Goal: Information Seeking & Learning: Learn about a topic

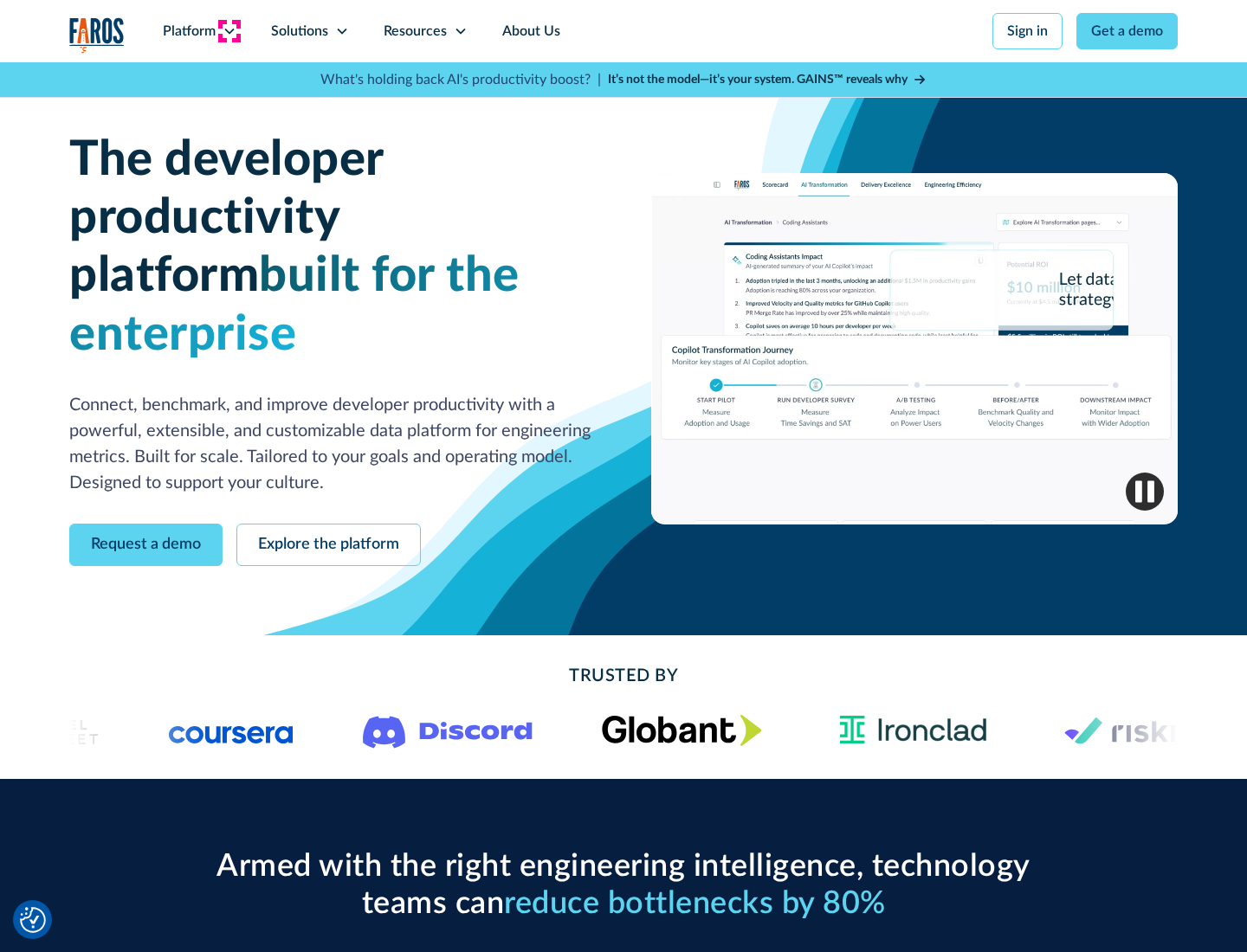
click at [229, 31] on icon at bounding box center [230, 31] width 14 height 14
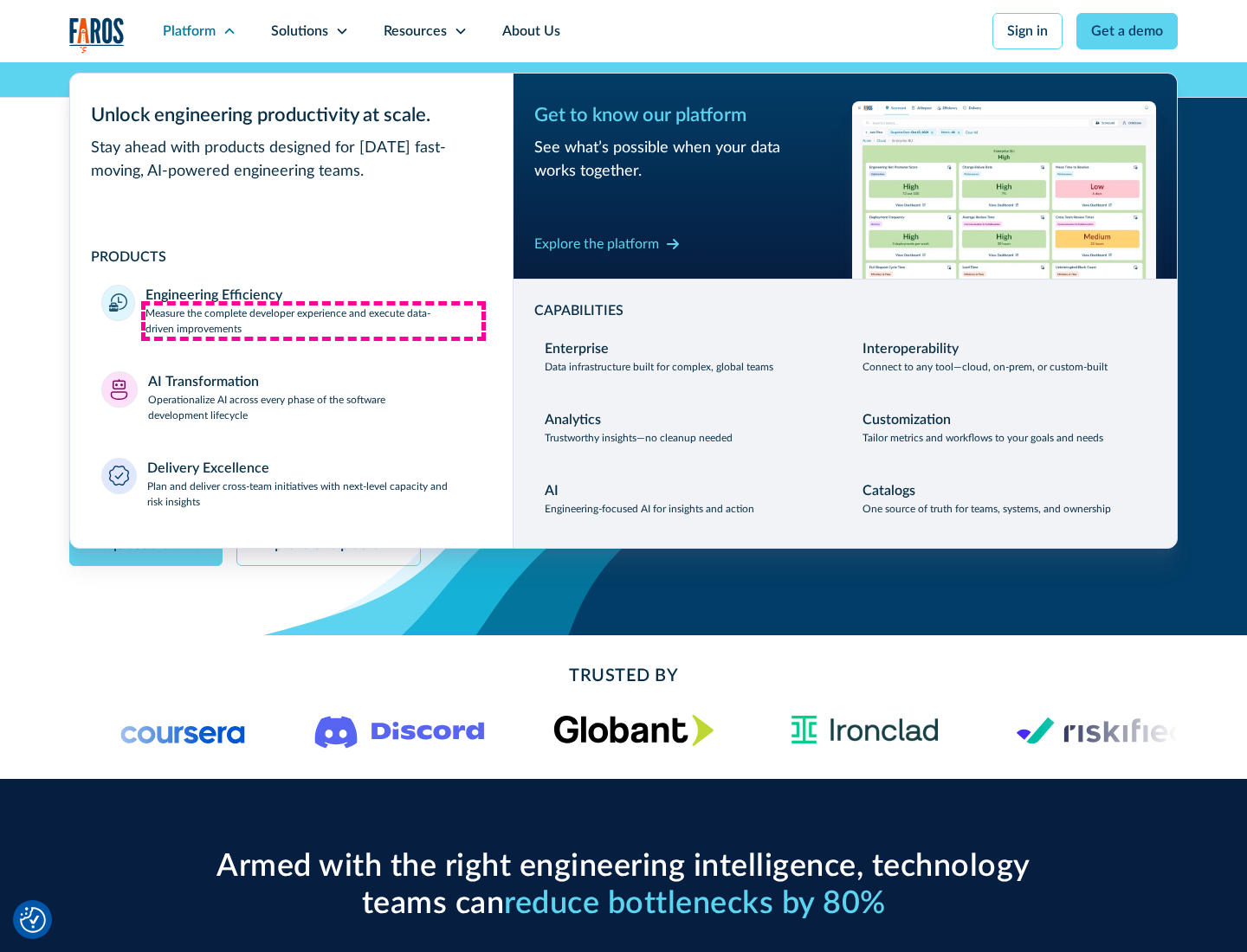
click at [313, 320] on p "Measure the complete developer experience and execute data-driven improvements" at bounding box center [313, 321] width 336 height 31
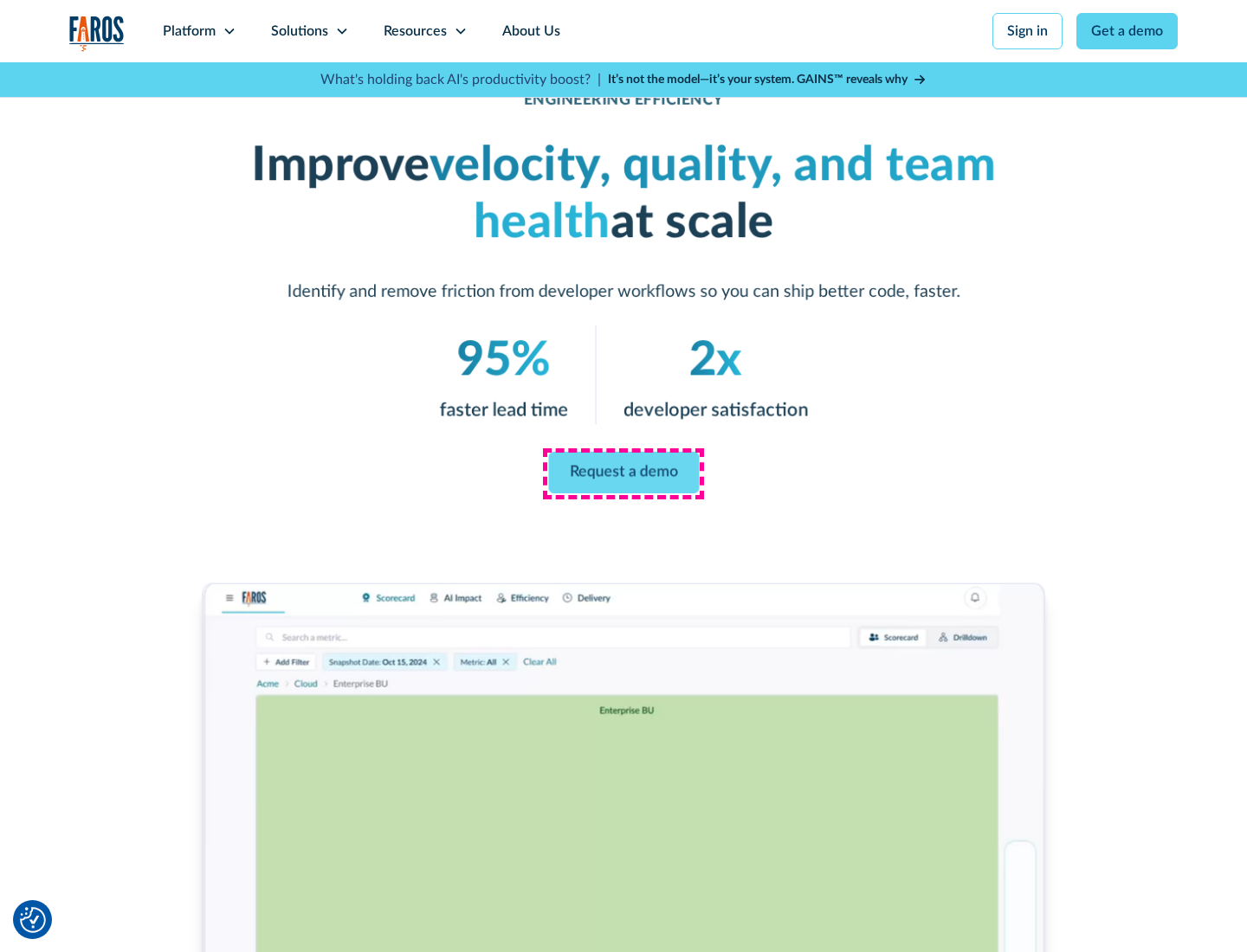
click at [624, 473] on link "Request a demo" at bounding box center [623, 473] width 150 height 42
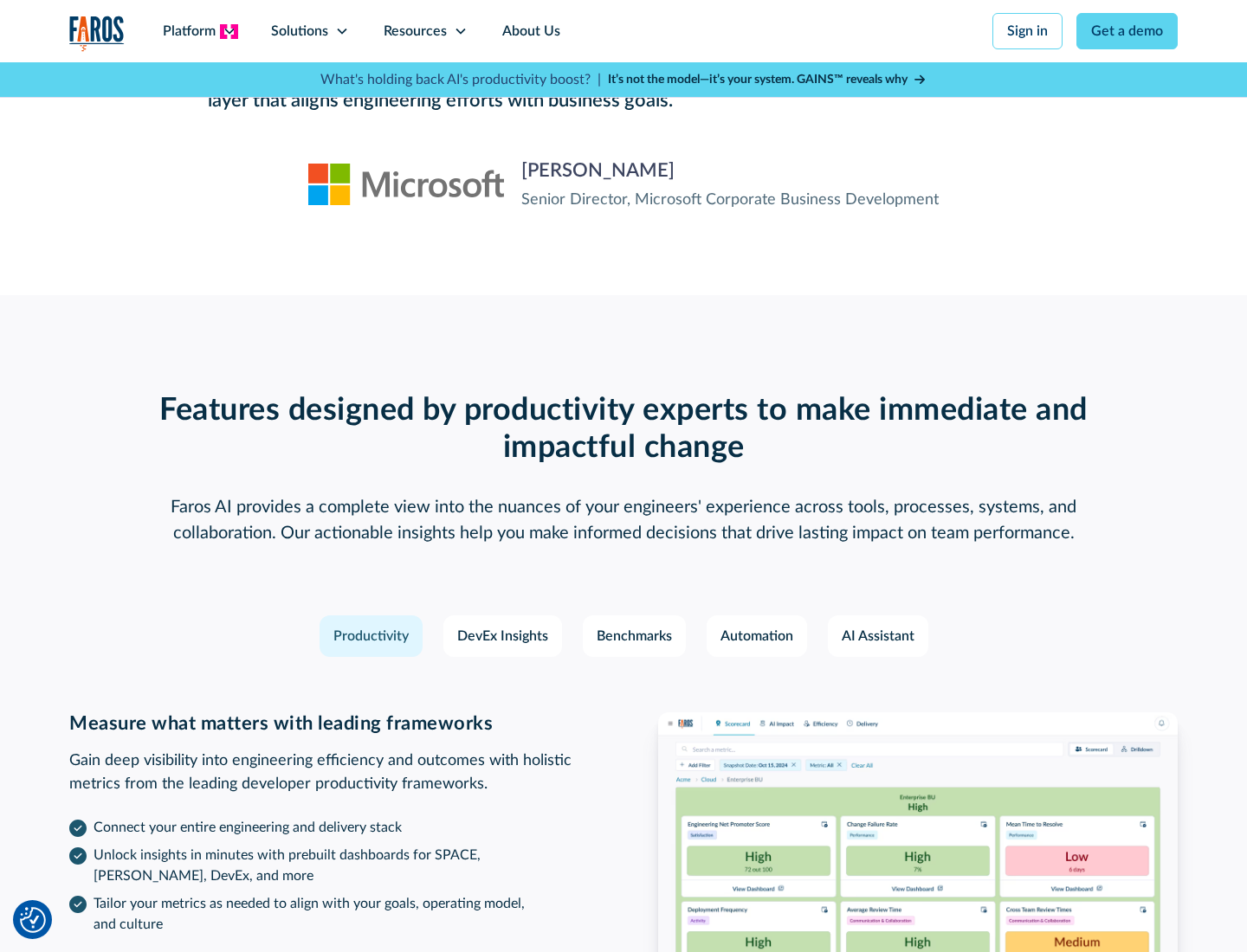
click at [229, 31] on icon at bounding box center [230, 31] width 14 height 14
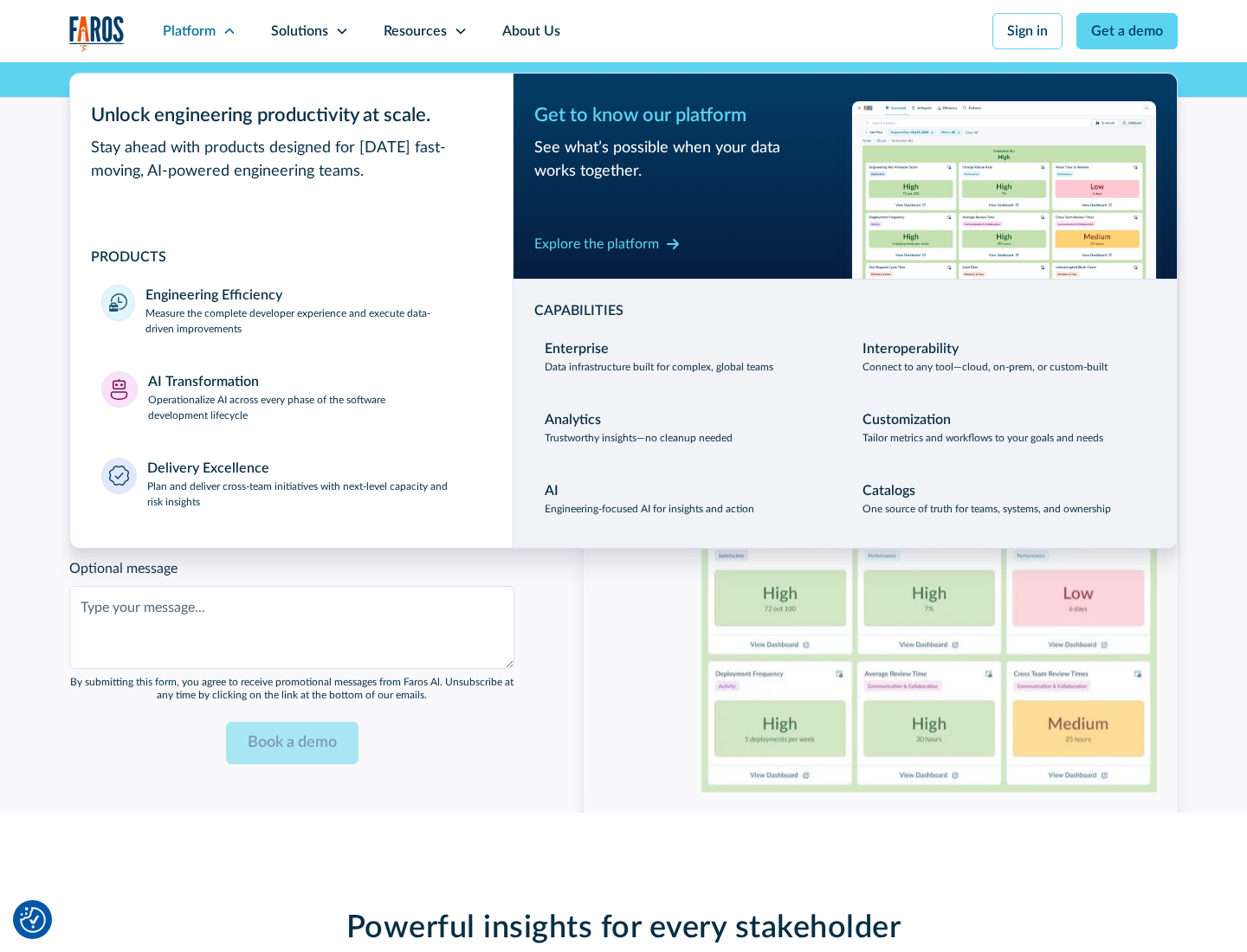
scroll to position [3797, 0]
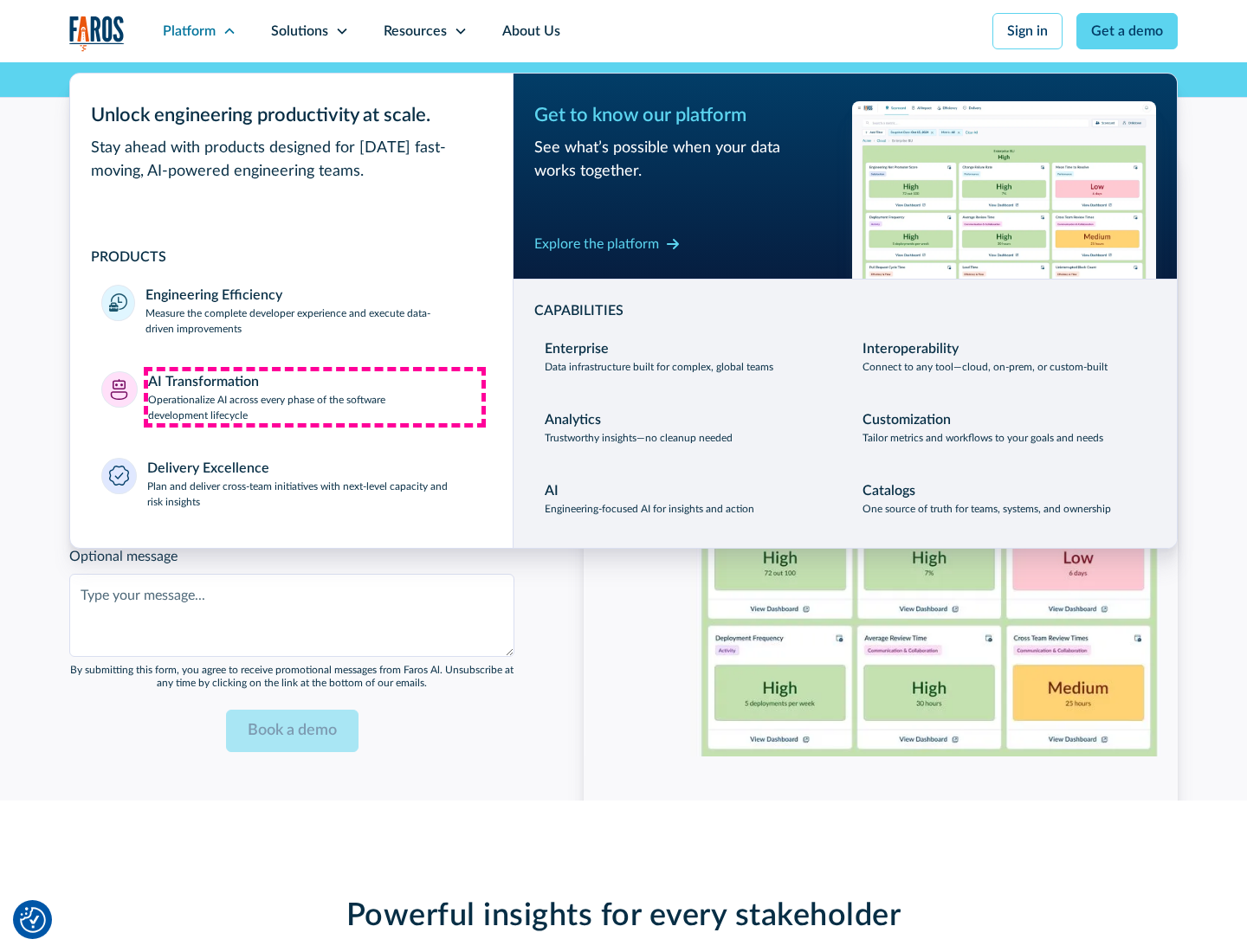
click at [314, 396] on p "Operationalize AI across every phase of the software development lifecycle" at bounding box center [315, 408] width 334 height 31
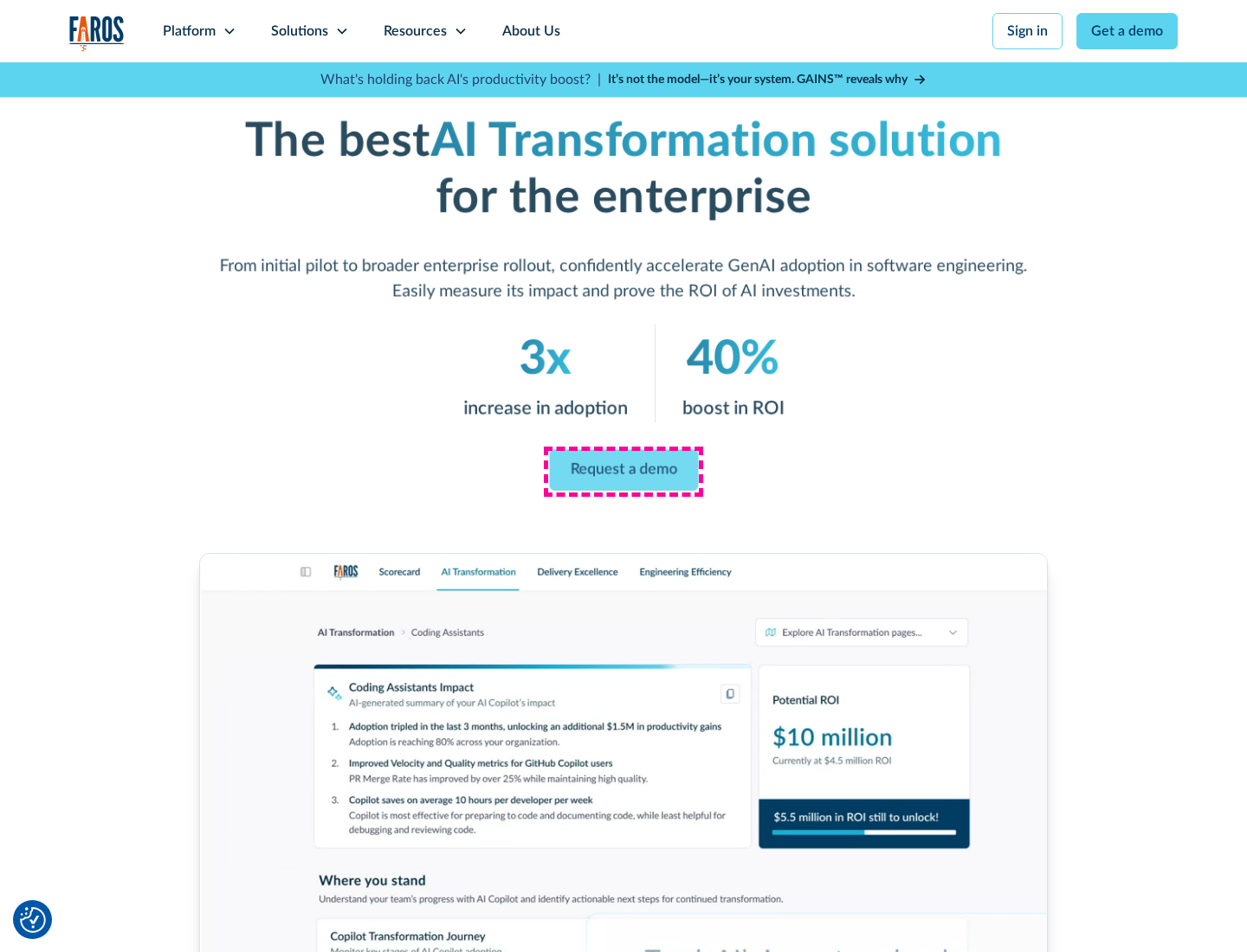
click at [624, 470] on link "Request a demo" at bounding box center [623, 471] width 149 height 42
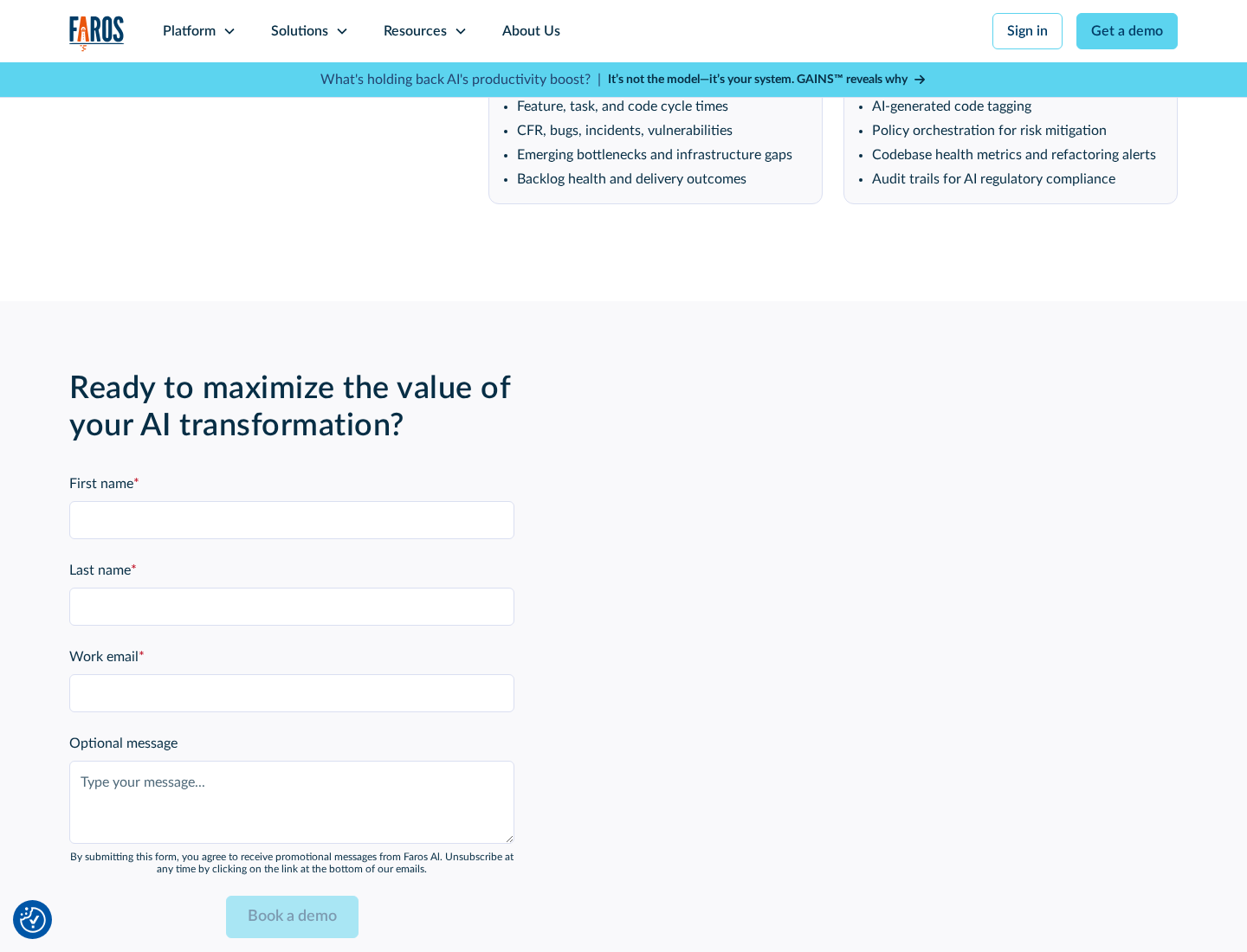
click at [199, 31] on div "Platform" at bounding box center [189, 31] width 53 height 21
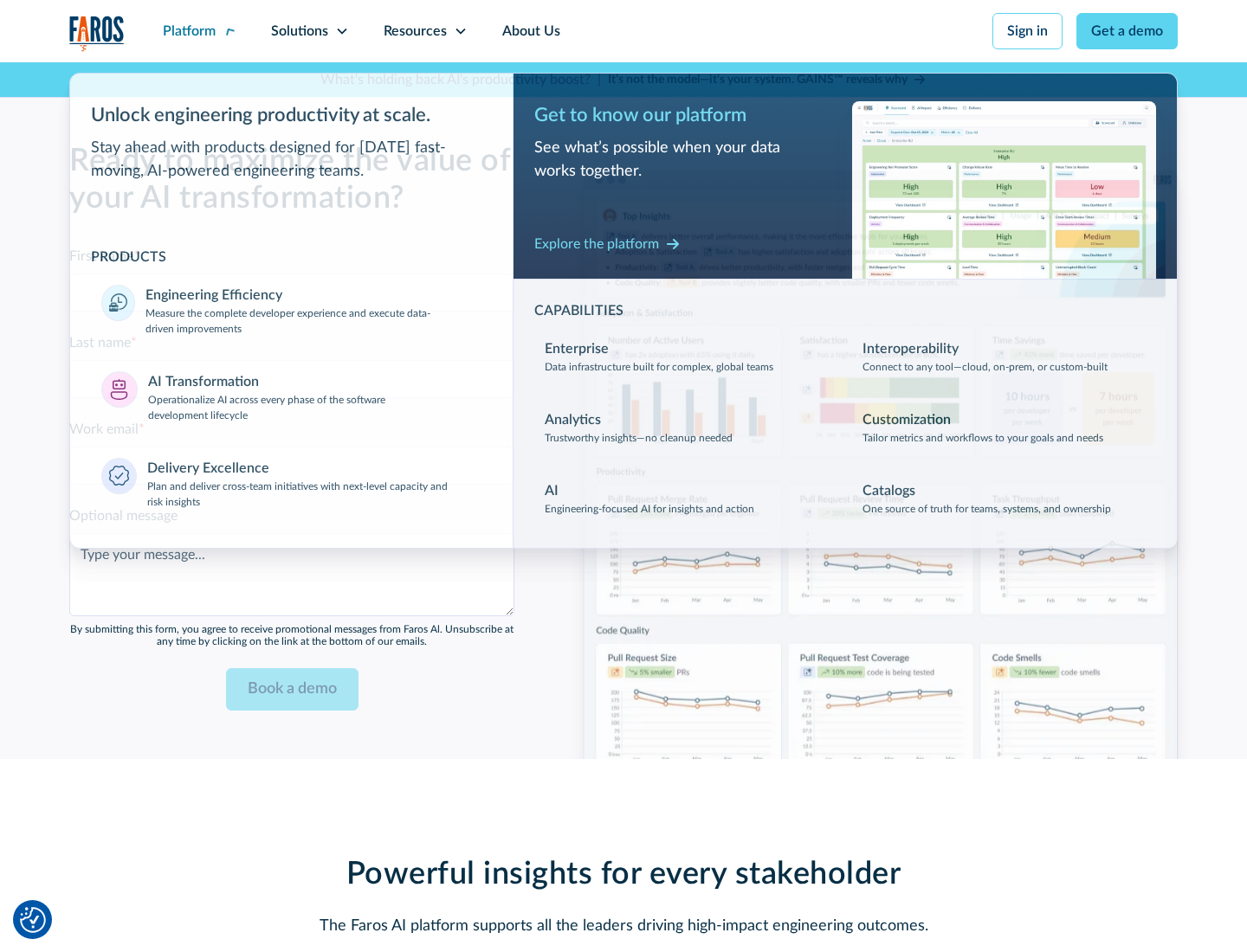
scroll to position [4213, 0]
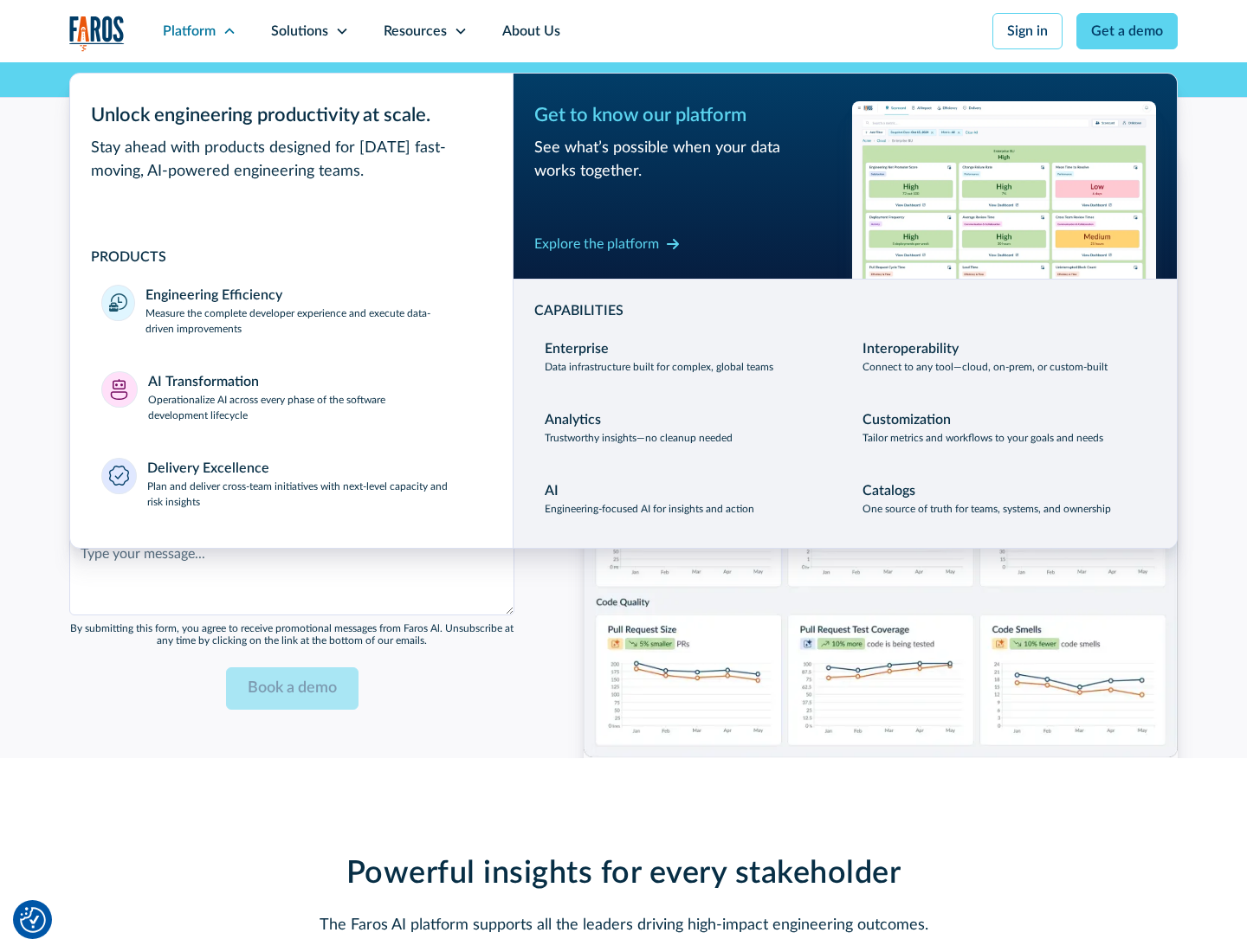
click at [597, 243] on div "Explore the platform" at bounding box center [596, 244] width 124 height 21
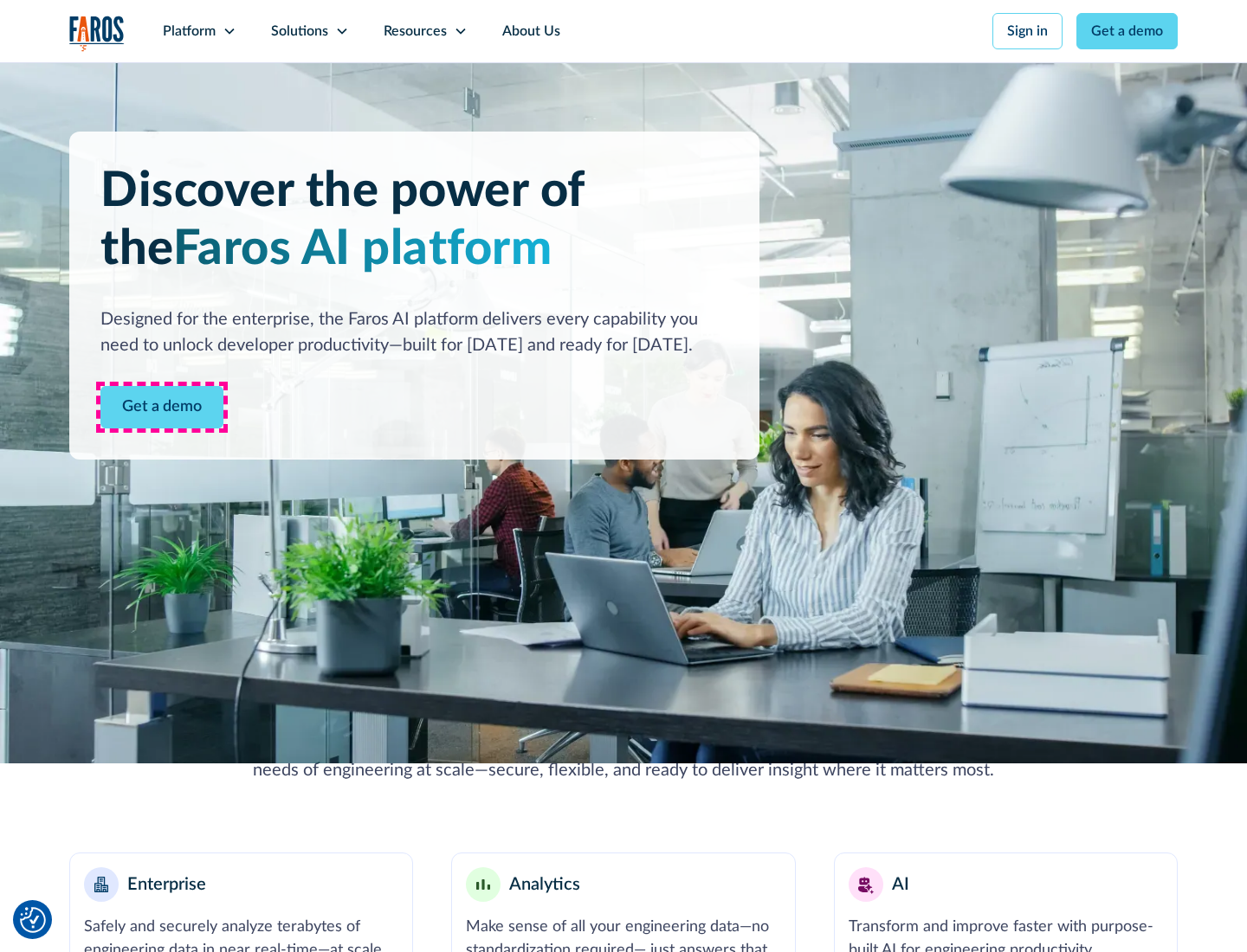
click at [162, 407] on link "Get a demo" at bounding box center [161, 407] width 123 height 43
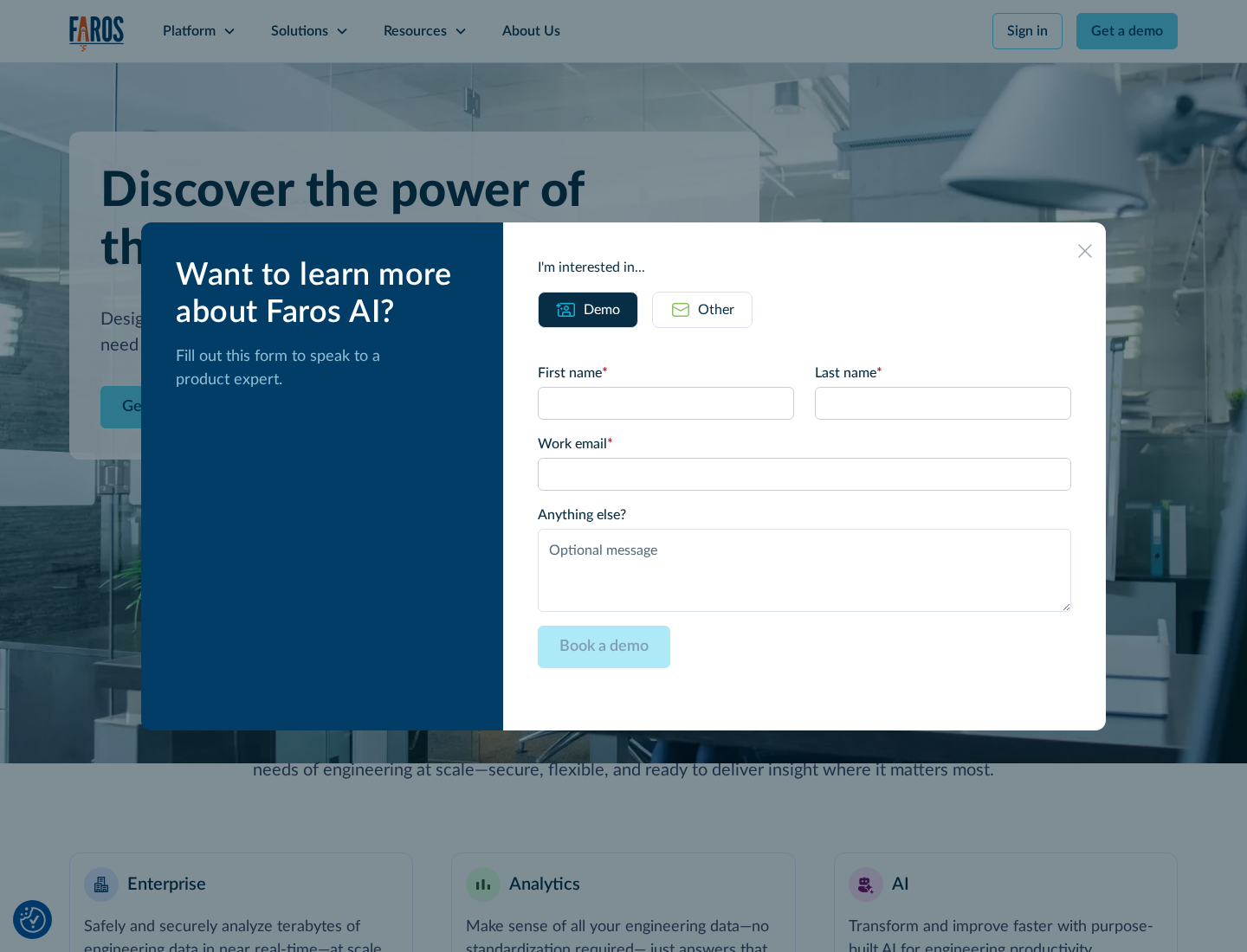
click at [716, 309] on div "Other" at bounding box center [716, 310] width 37 height 21
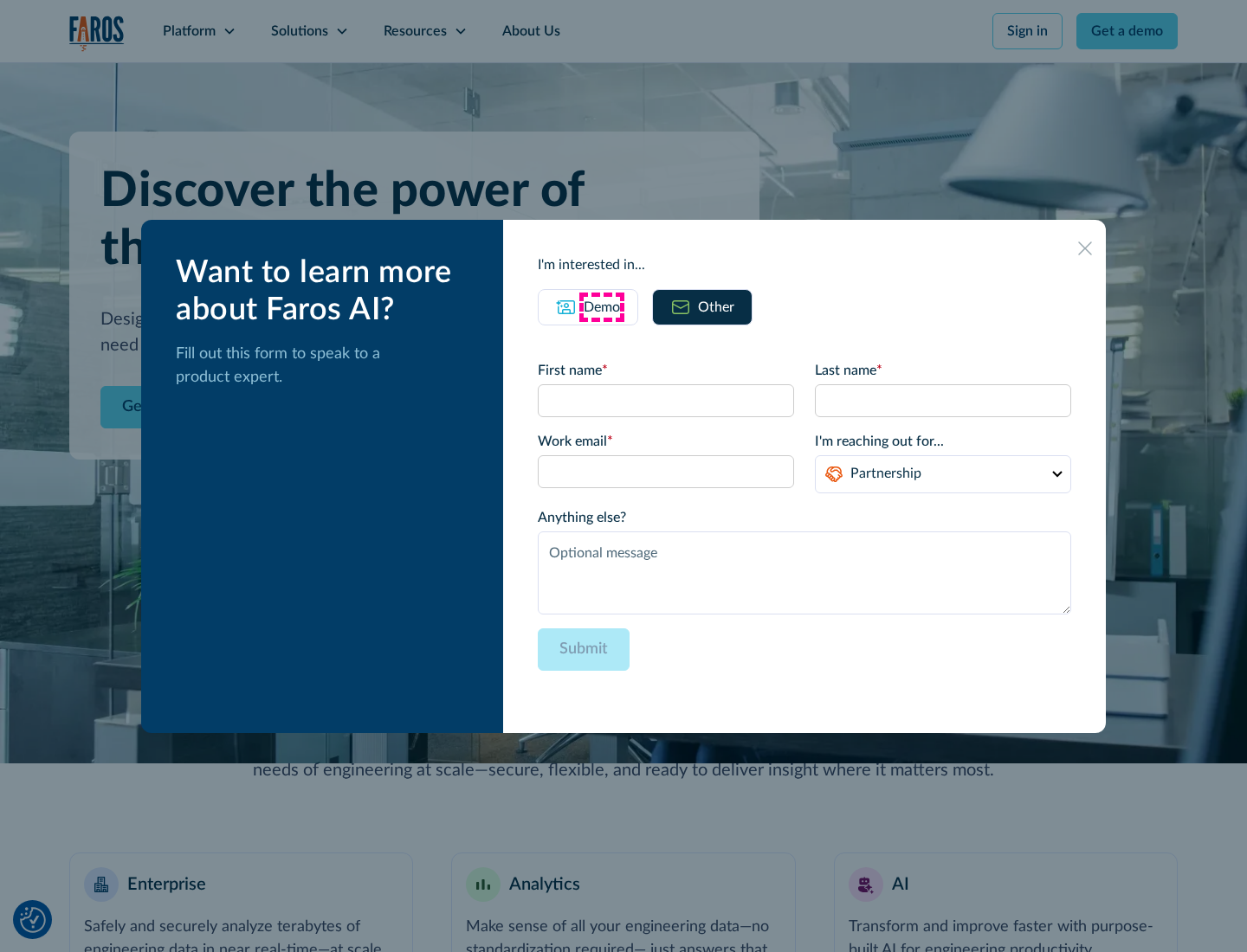
click at [602, 306] on div "Demo" at bounding box center [602, 307] width 37 height 21
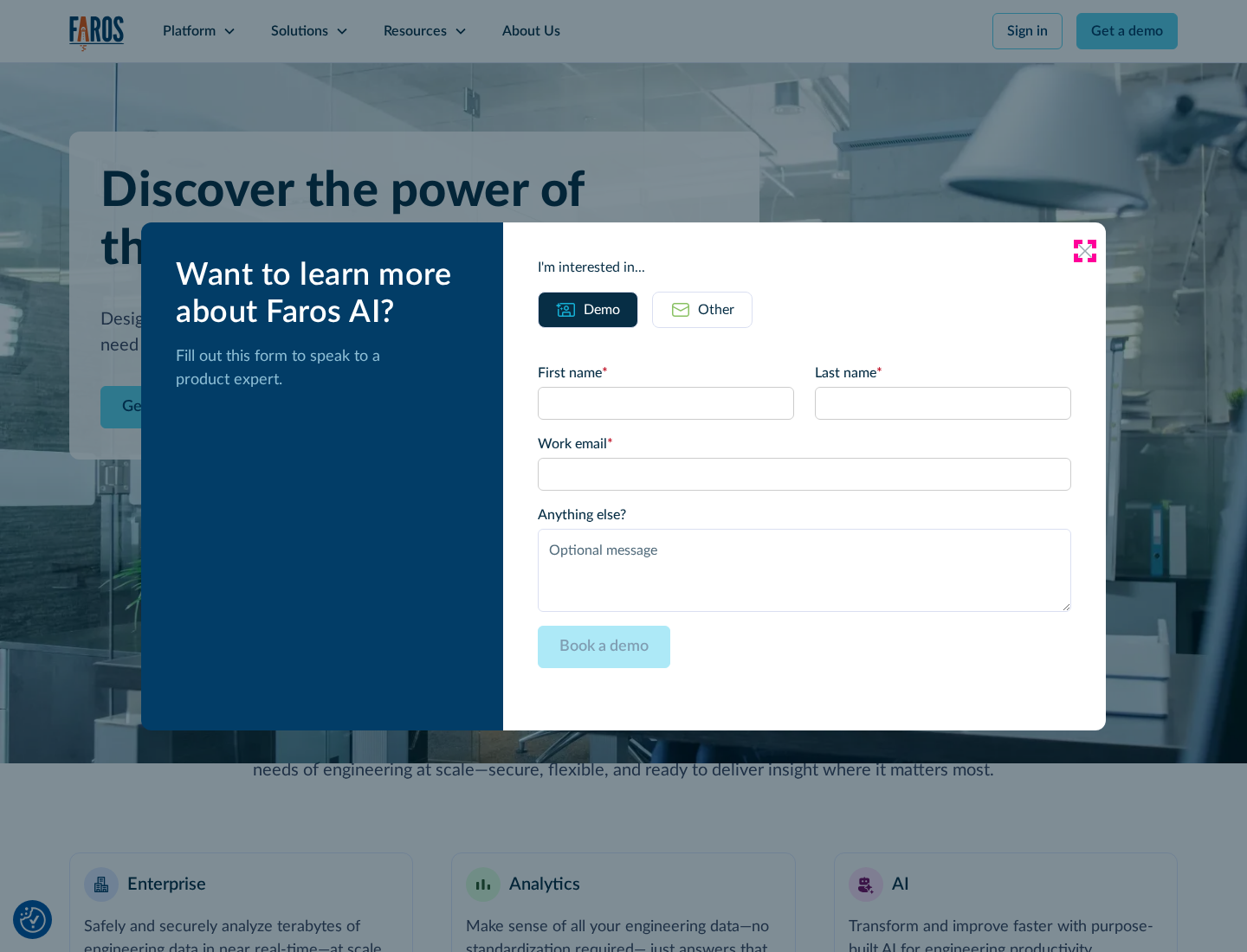
click at [1084, 250] on icon at bounding box center [1084, 251] width 14 height 14
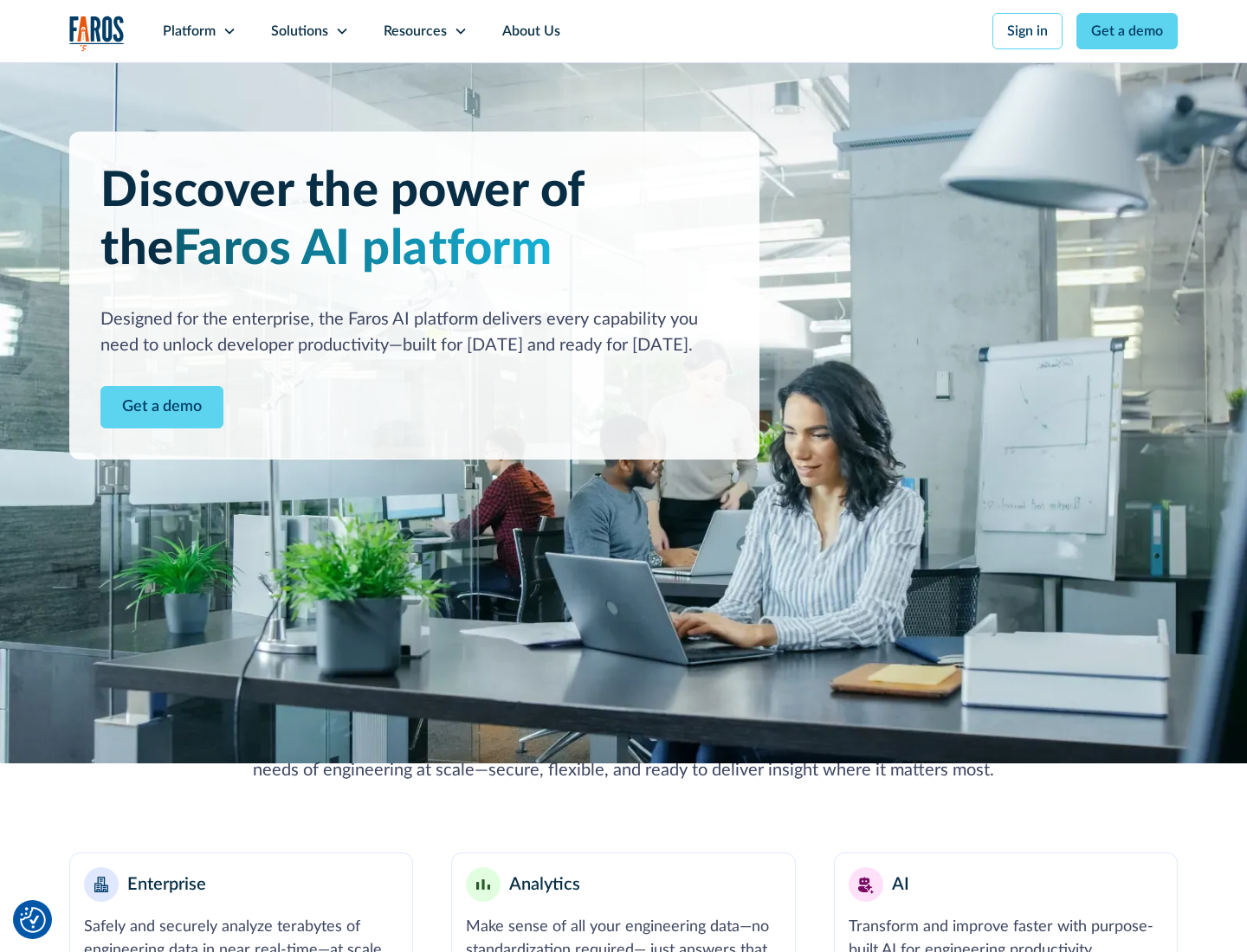
click at [229, 31] on icon at bounding box center [230, 31] width 14 height 14
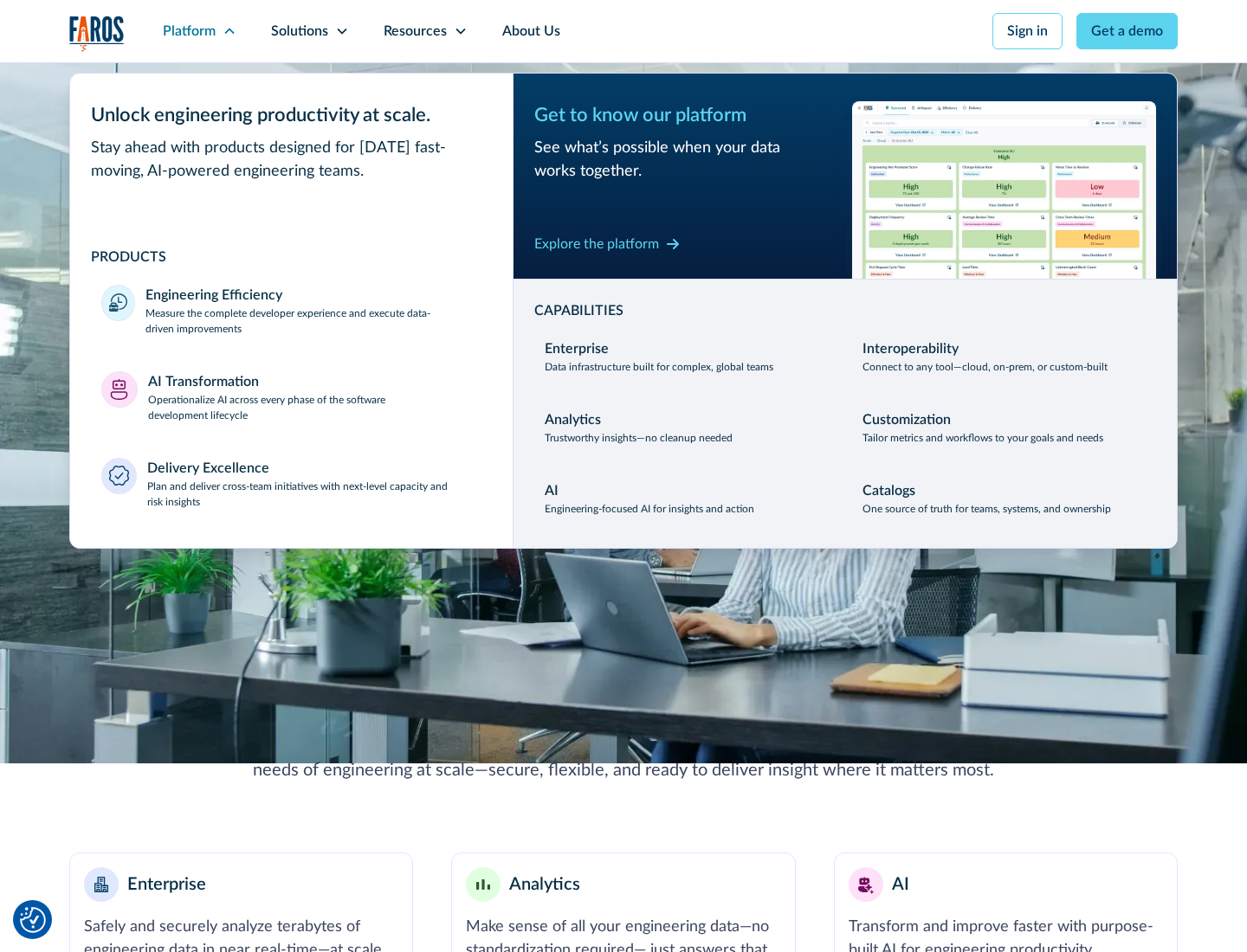
click at [313, 493] on p "Plan and deliver cross-team initiatives with next-level capacity and risk insig…" at bounding box center [314, 495] width 335 height 31
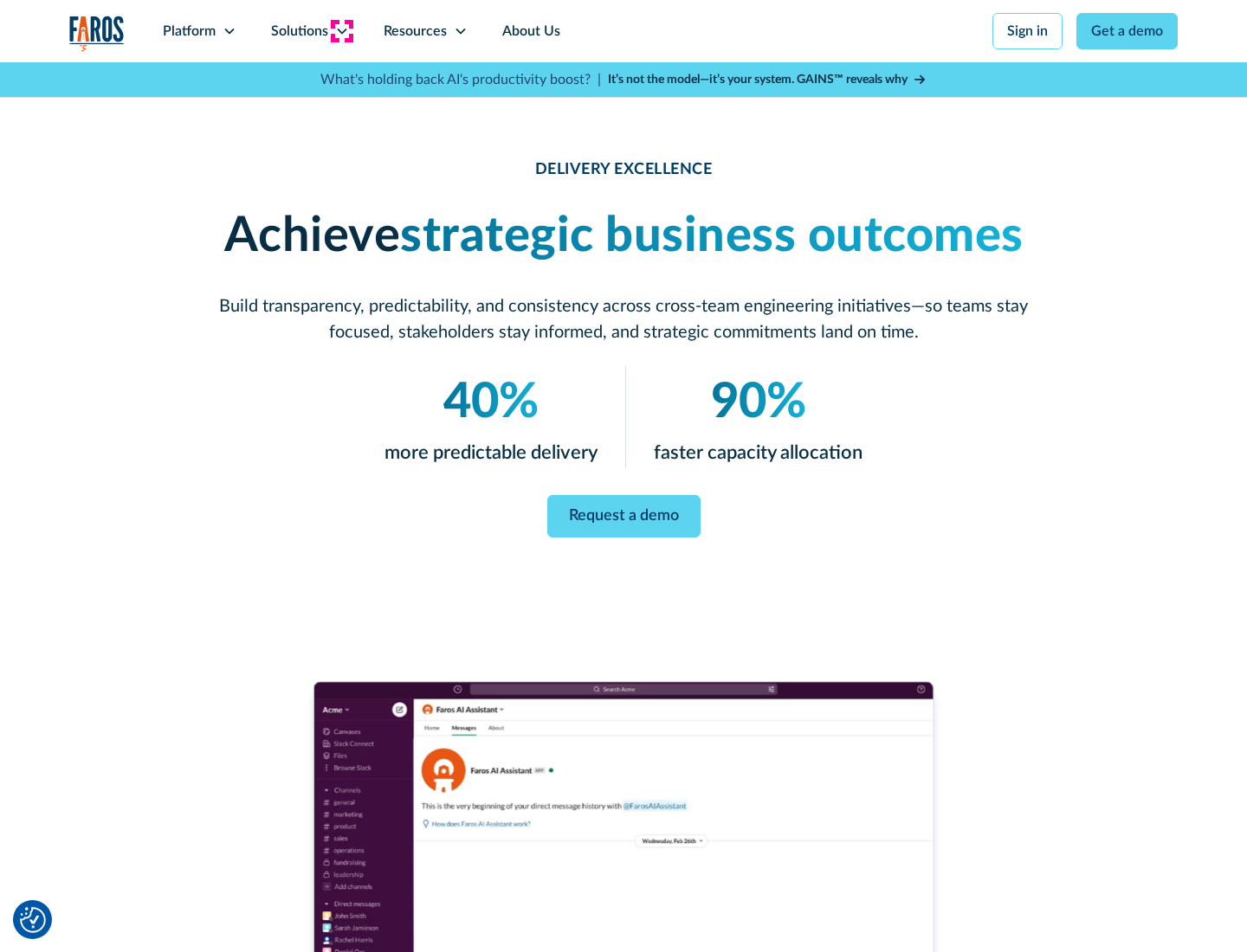
click at [341, 31] on icon at bounding box center [342, 31] width 14 height 14
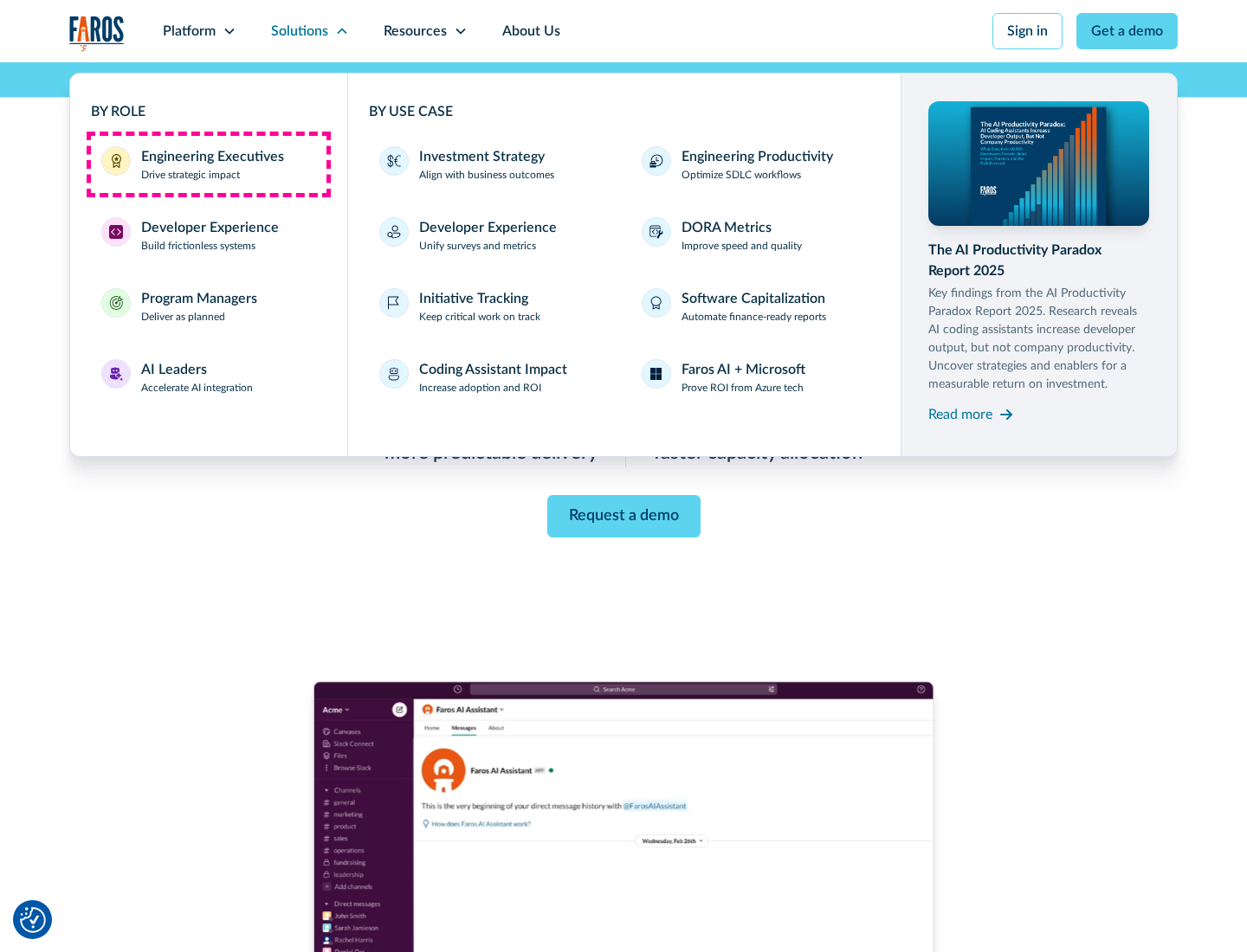
click at [208, 164] on div "Engineering Executives" at bounding box center [212, 156] width 143 height 21
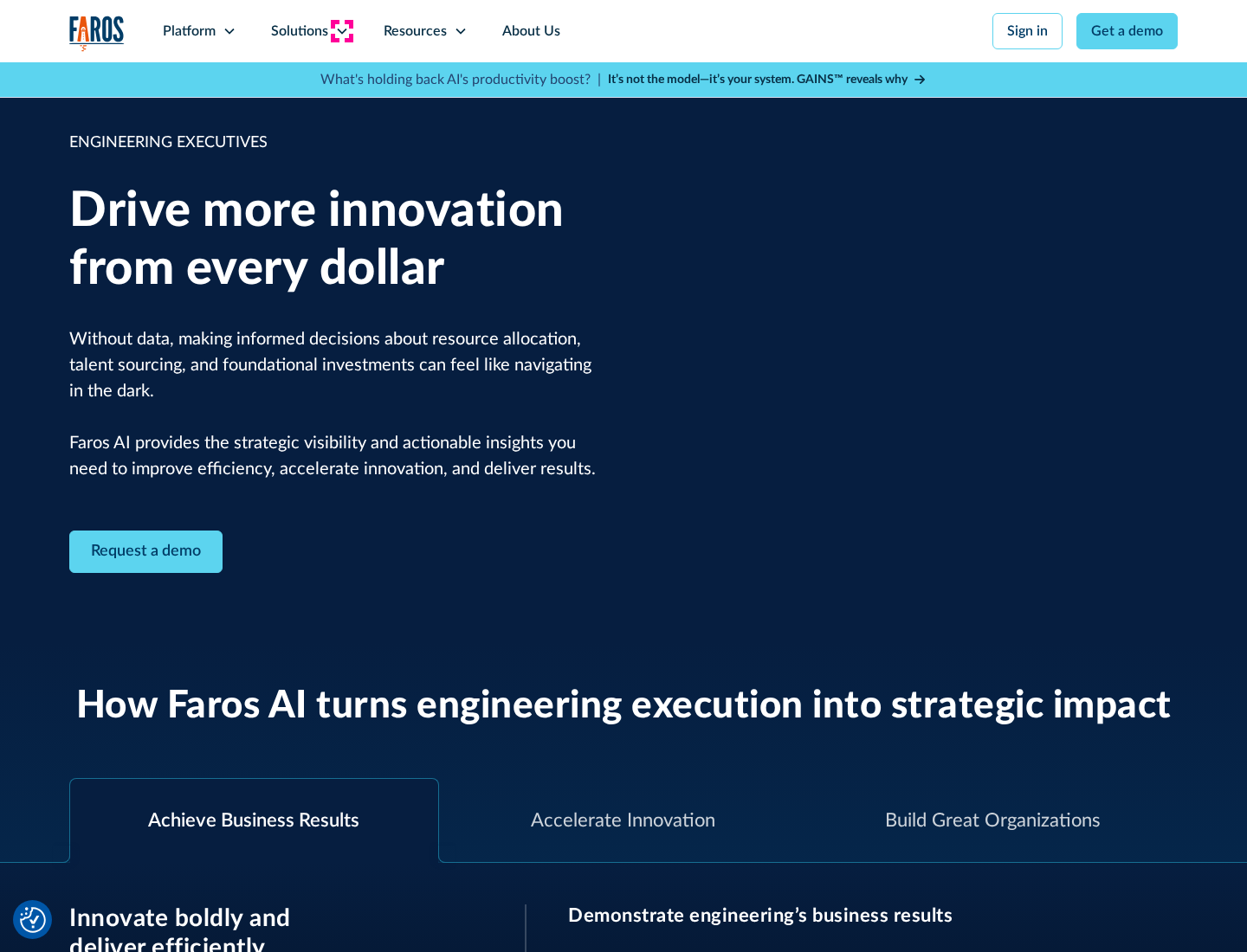
click at [341, 31] on icon at bounding box center [342, 31] width 14 height 14
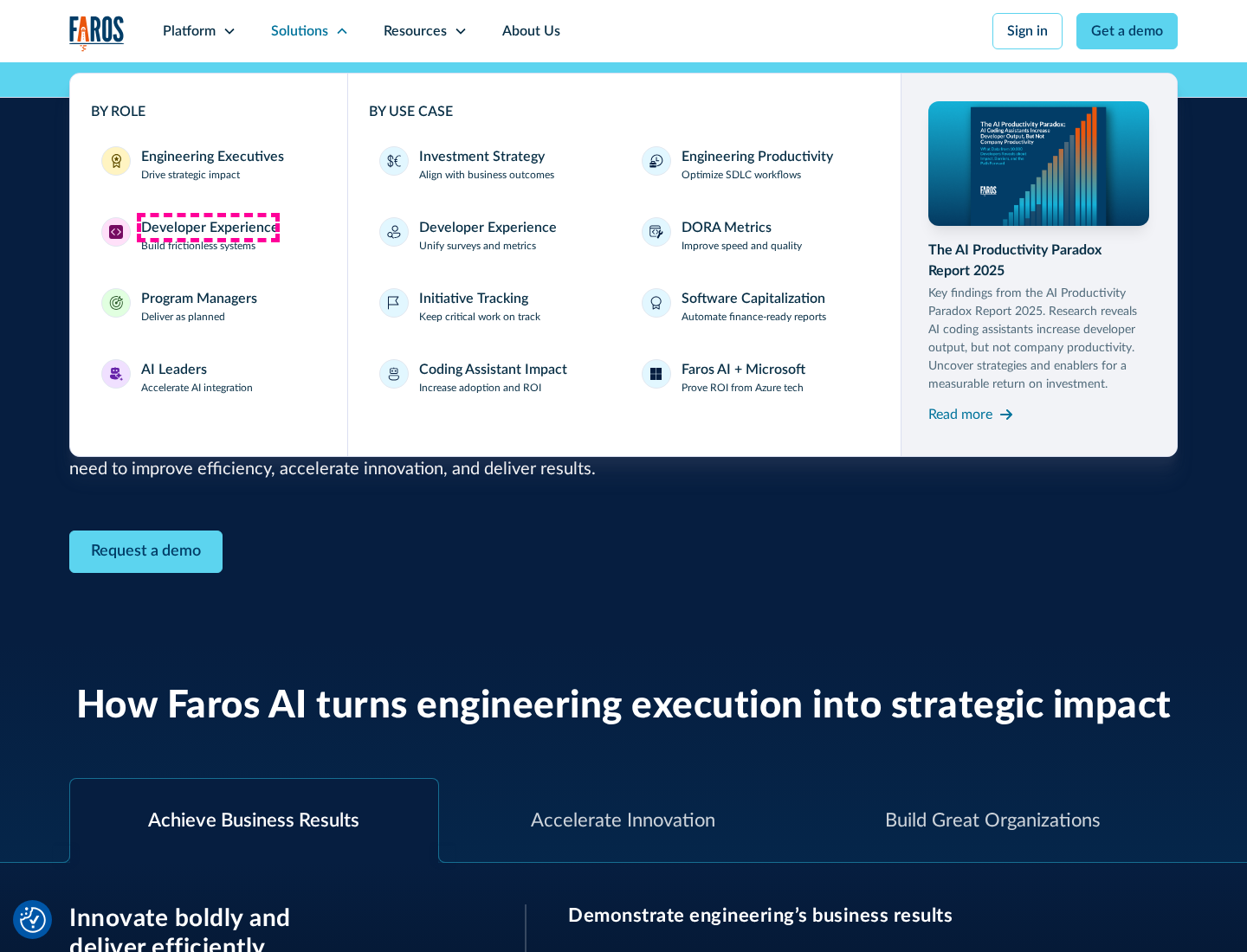
click at [208, 228] on div "Developer Experience" at bounding box center [210, 228] width 137 height 21
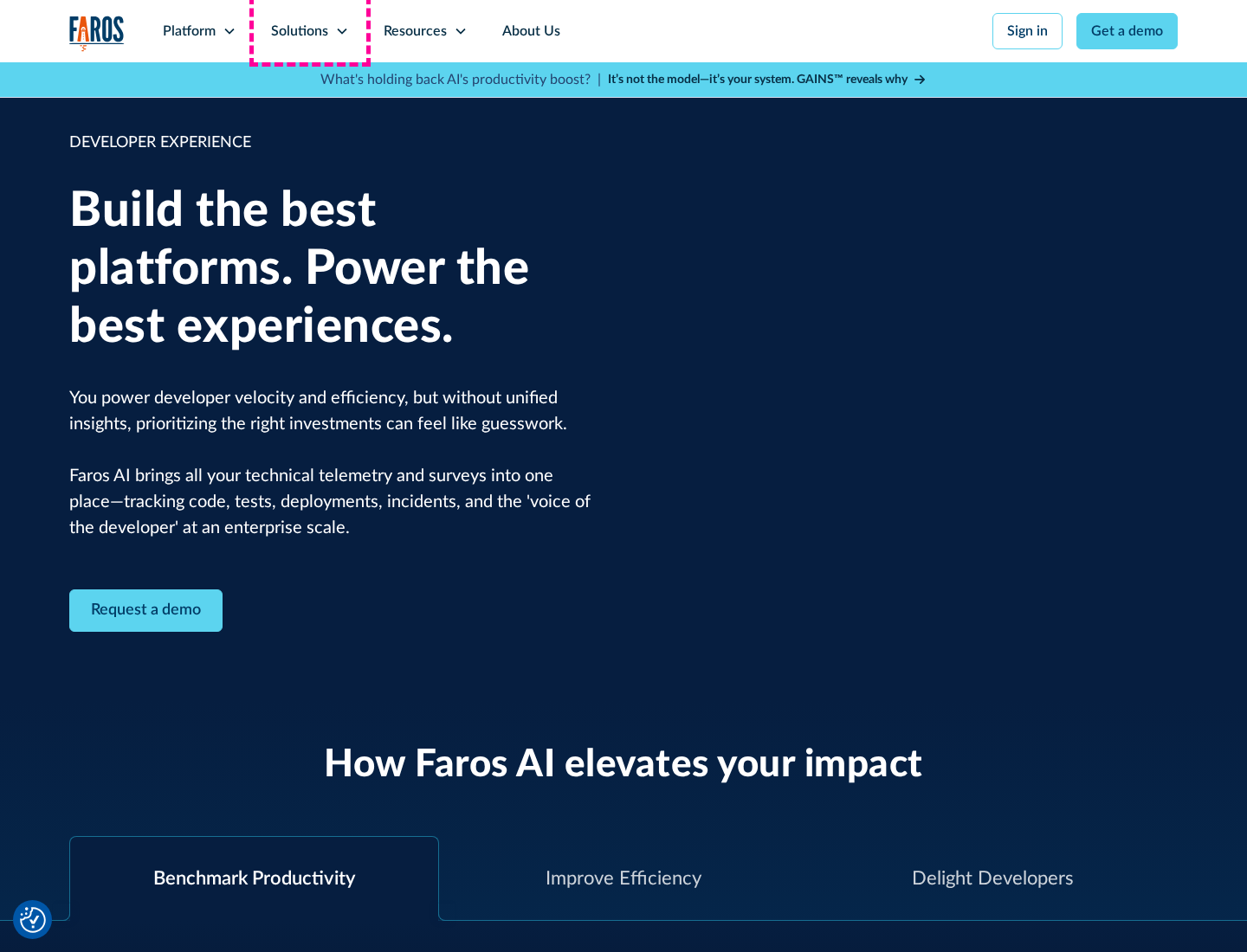
click at [309, 31] on div "Solutions" at bounding box center [300, 31] width 57 height 21
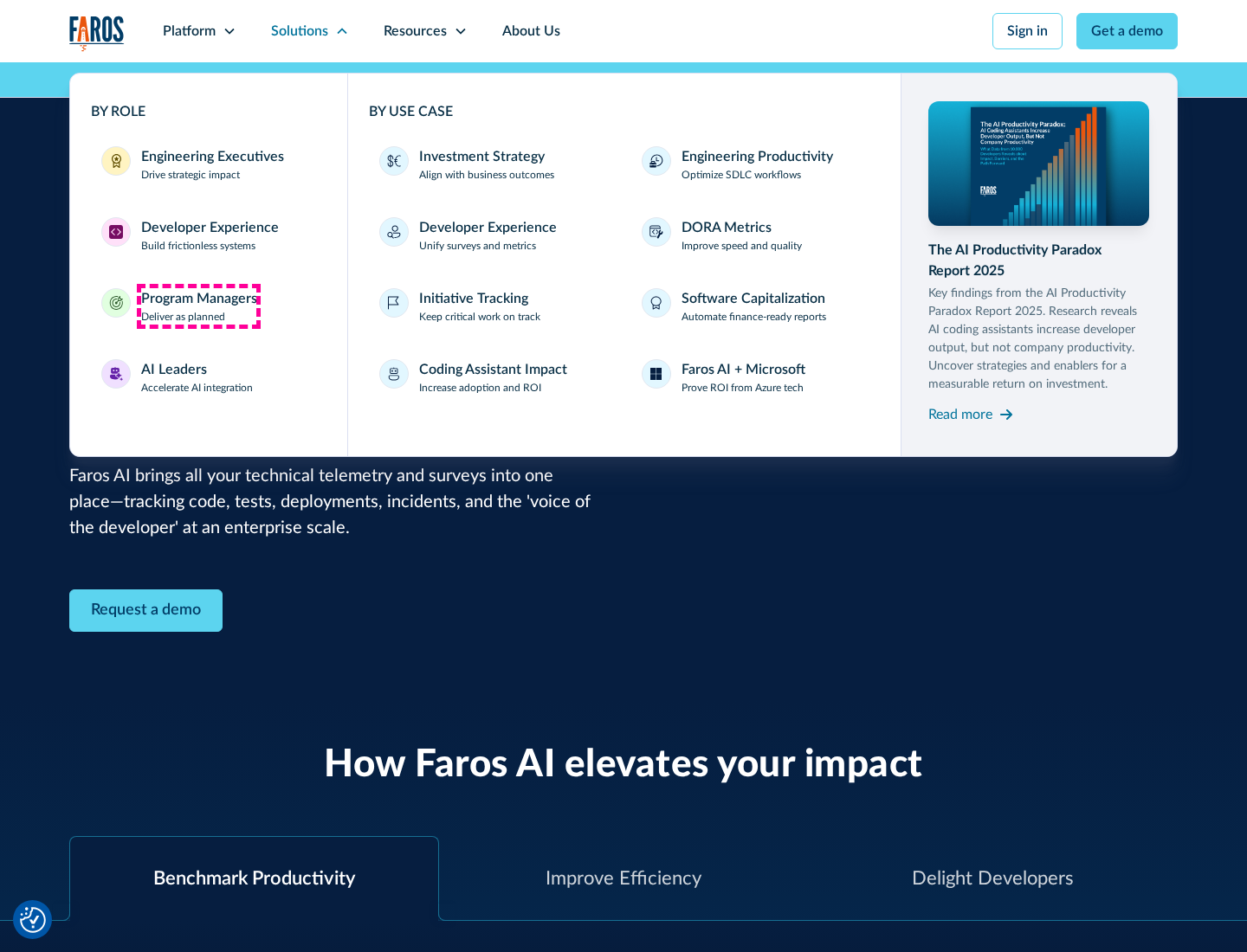
click at [198, 306] on div "Program Managers" at bounding box center [198, 298] width 116 height 21
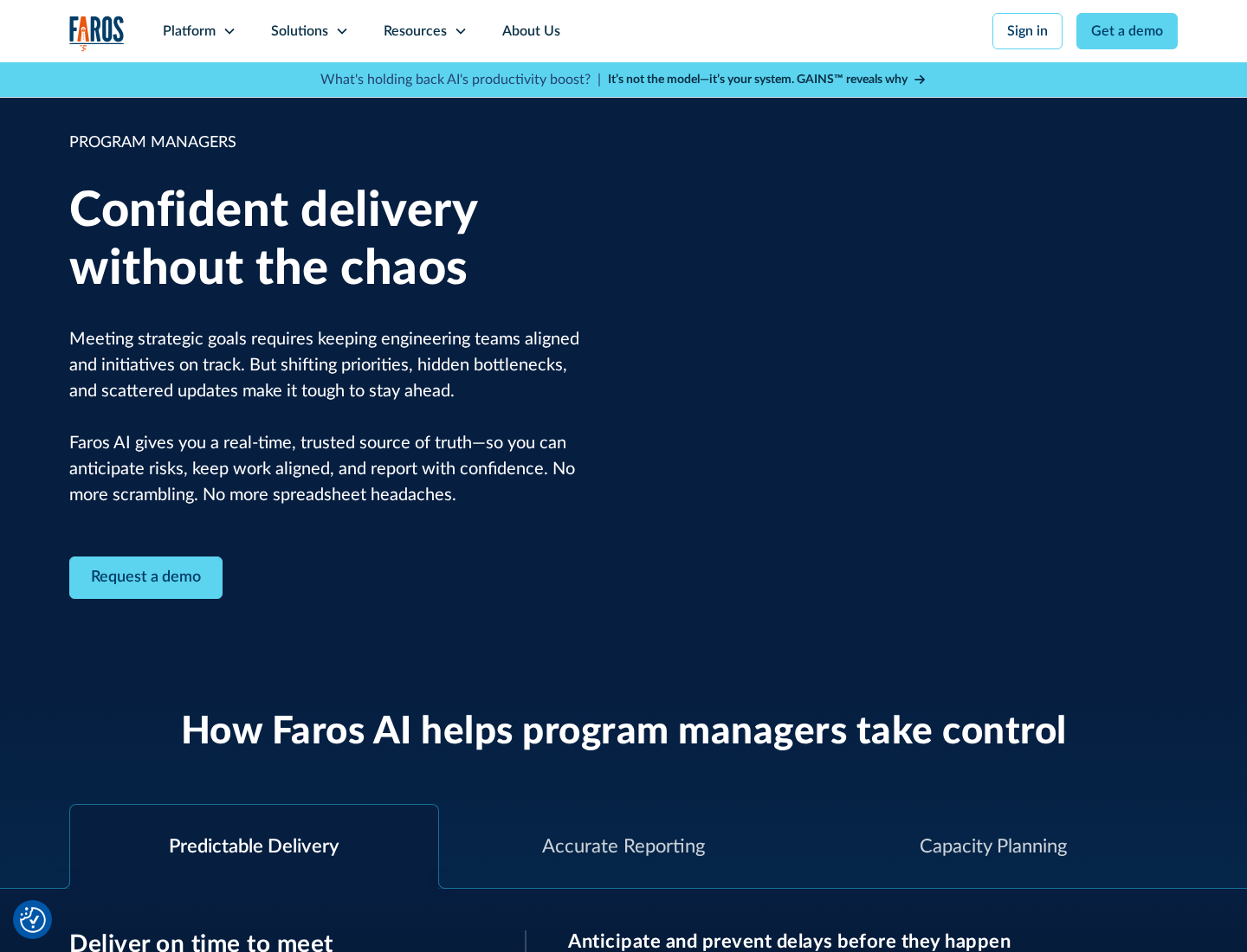
click at [341, 31] on icon at bounding box center [342, 31] width 14 height 14
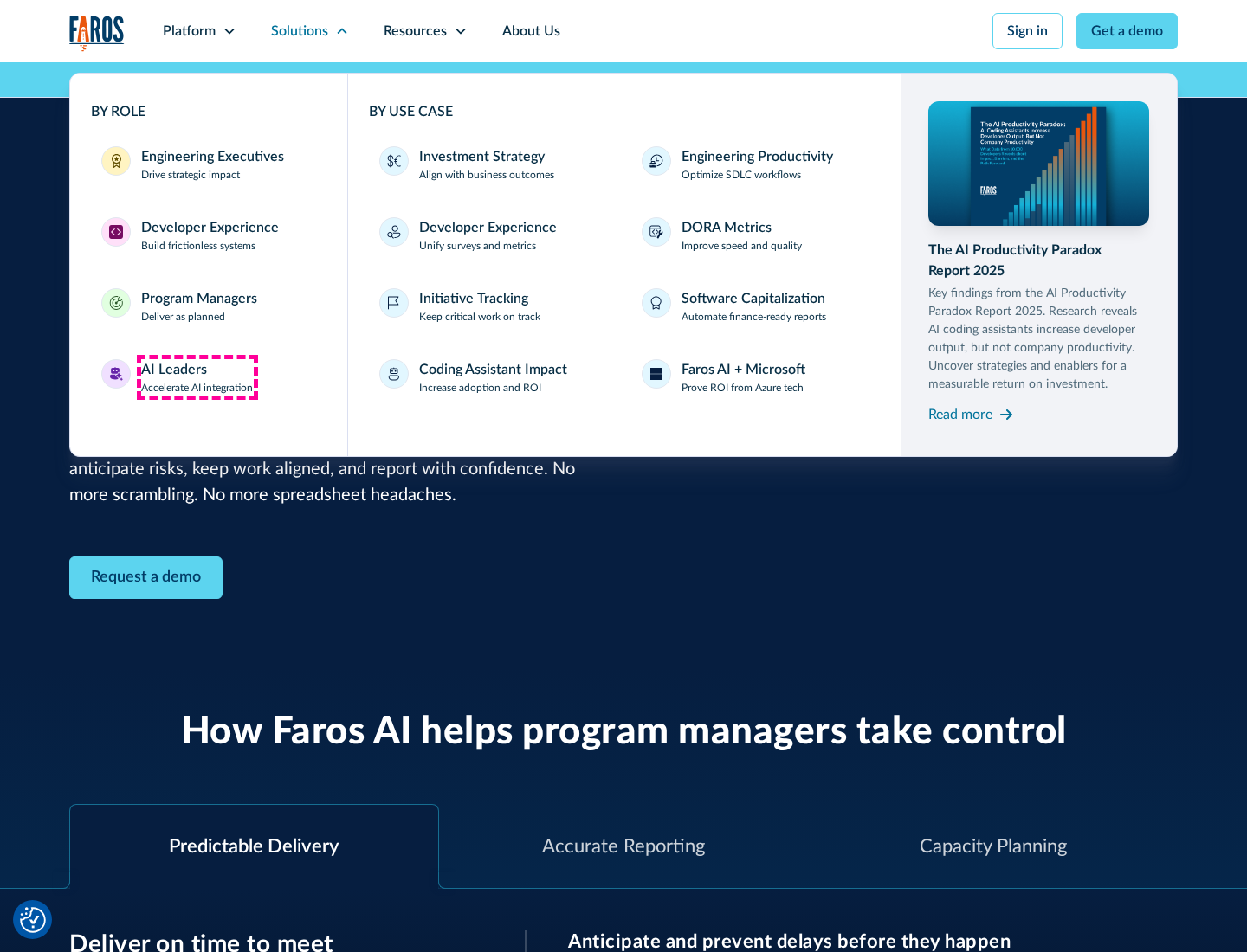
click at [197, 377] on div "AI Leaders" at bounding box center [174, 369] width 66 height 21
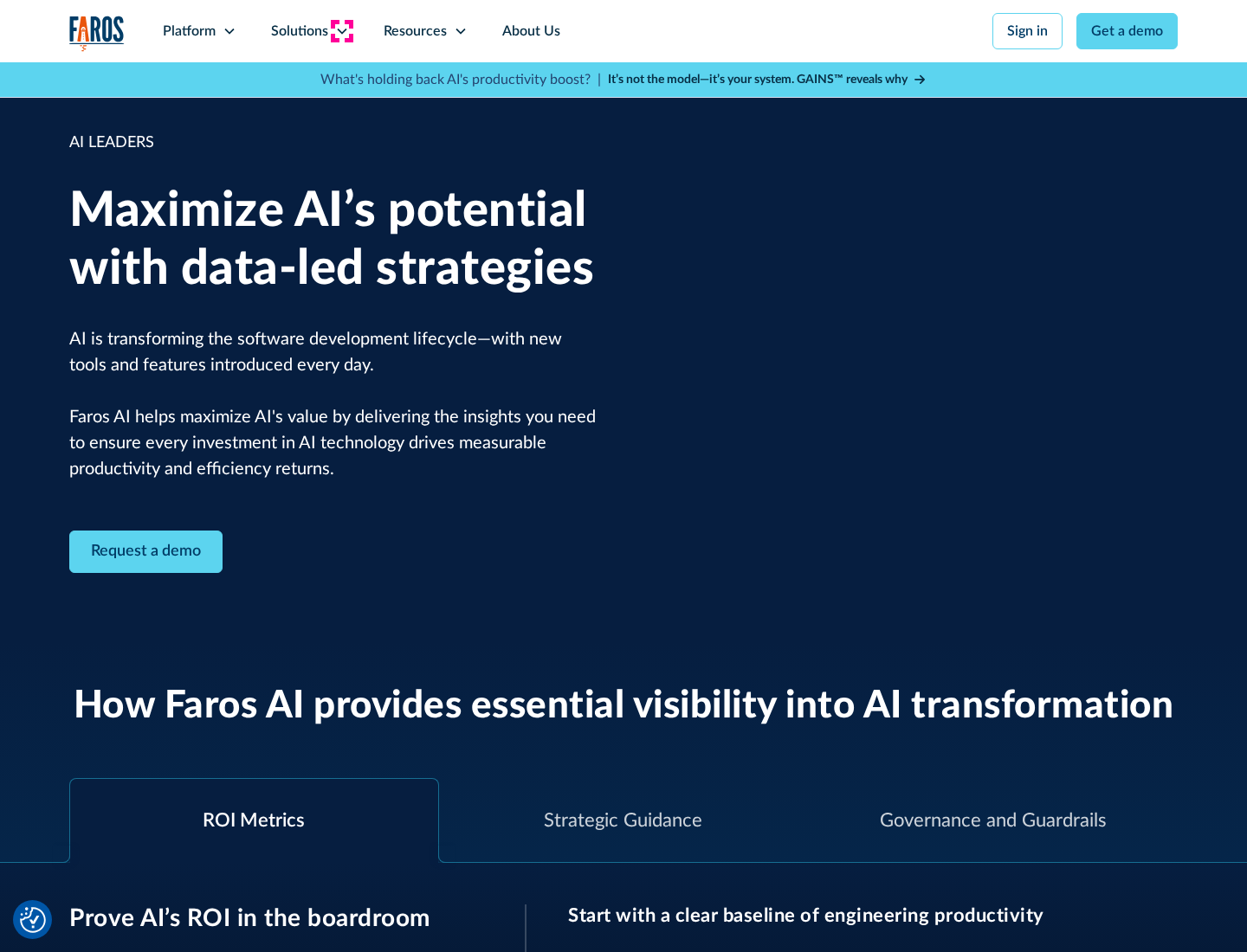
click at [341, 31] on icon at bounding box center [342, 31] width 14 height 14
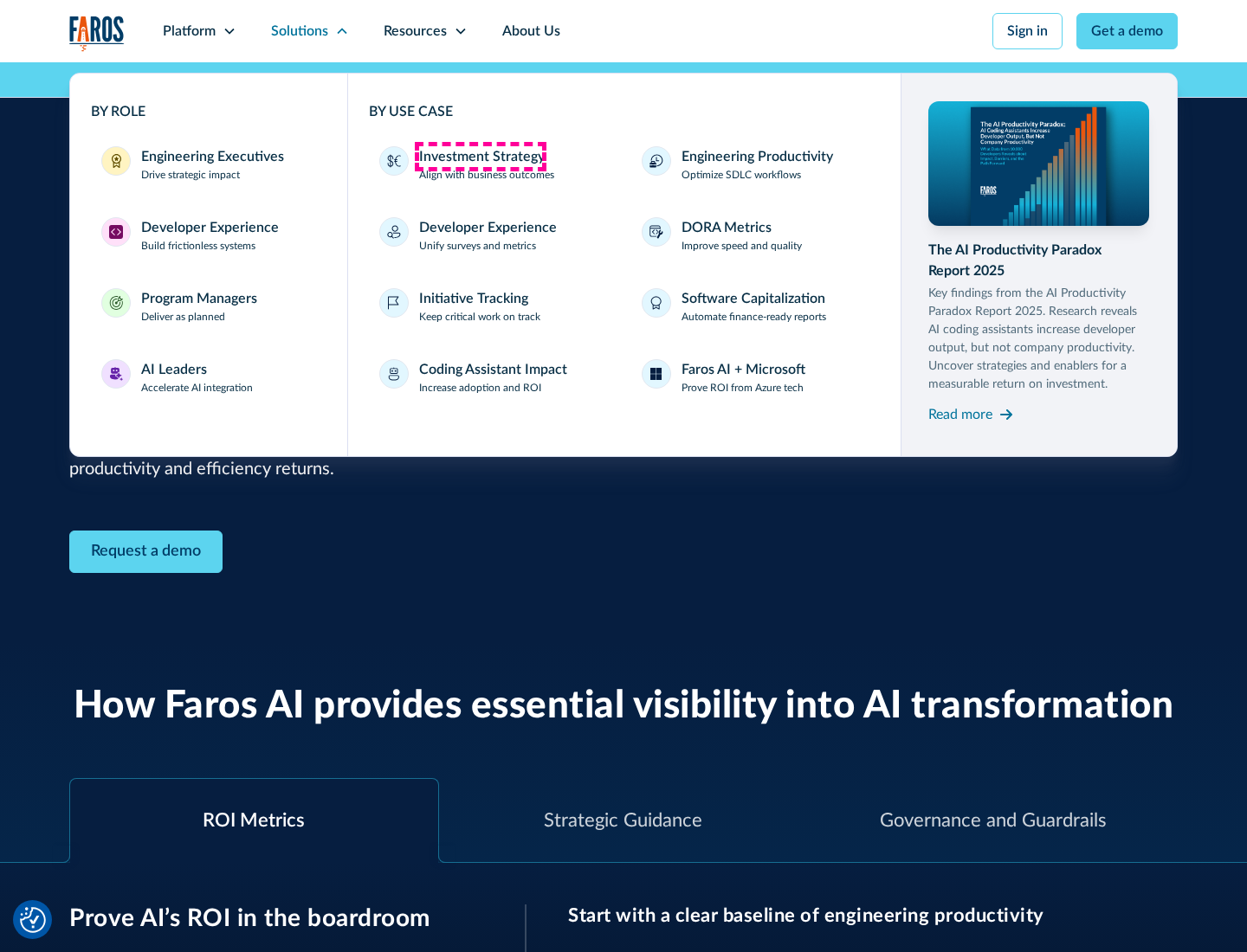
click at [480, 156] on div "Investment Strategy" at bounding box center [482, 156] width 125 height 21
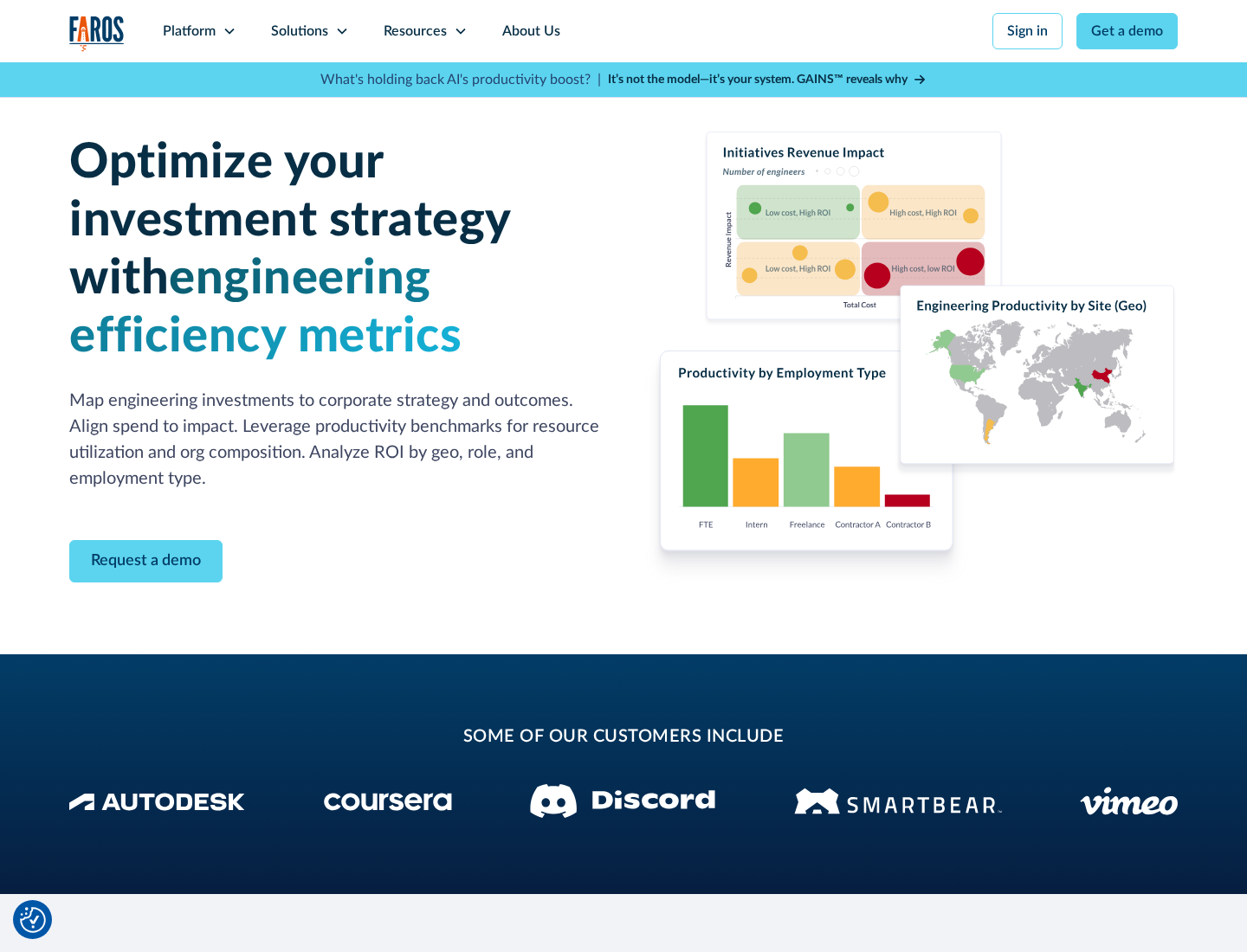
click at [341, 31] on icon at bounding box center [342, 31] width 14 height 14
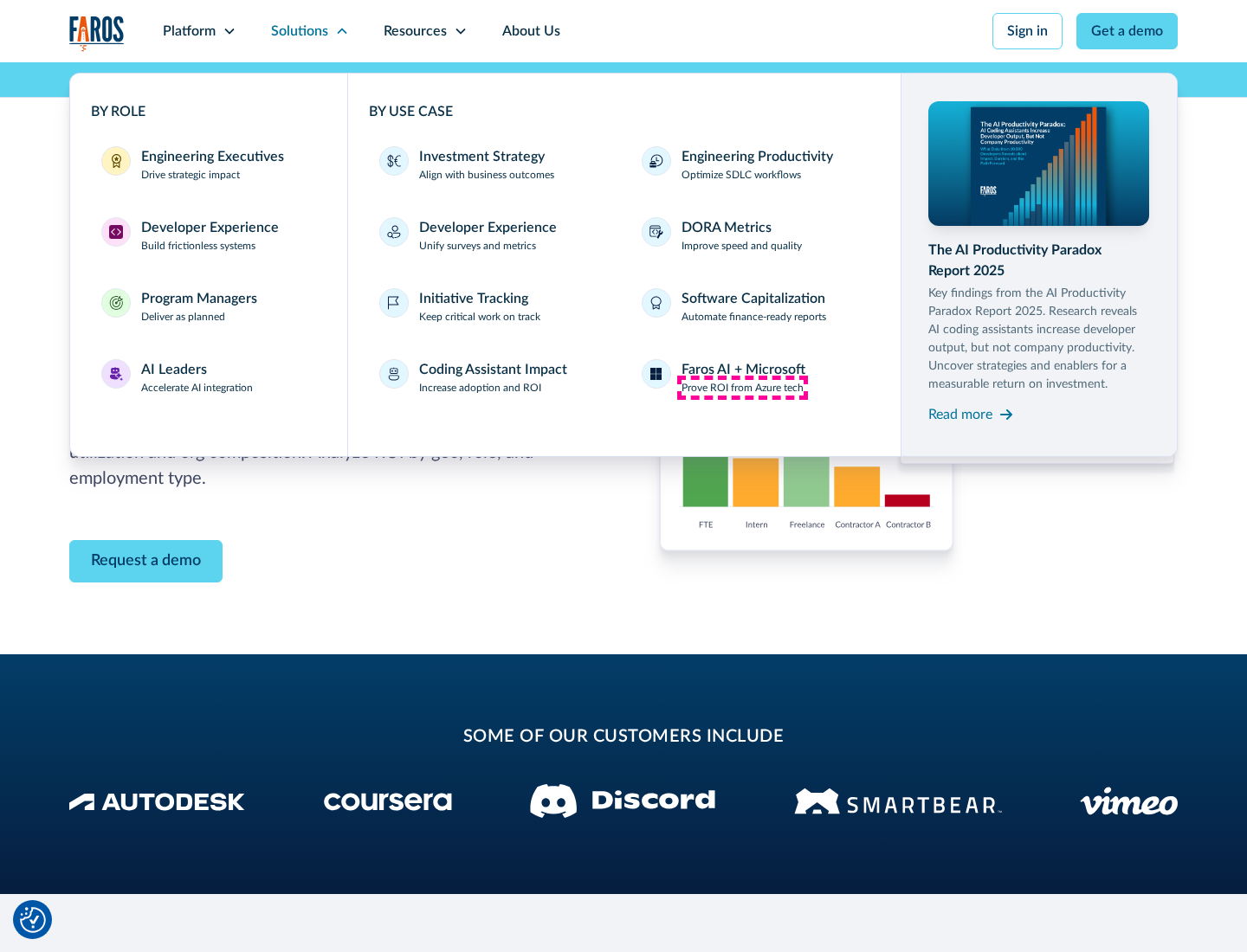
click at [742, 388] on p "Prove ROI from Azure tech" at bounding box center [742, 388] width 122 height 16
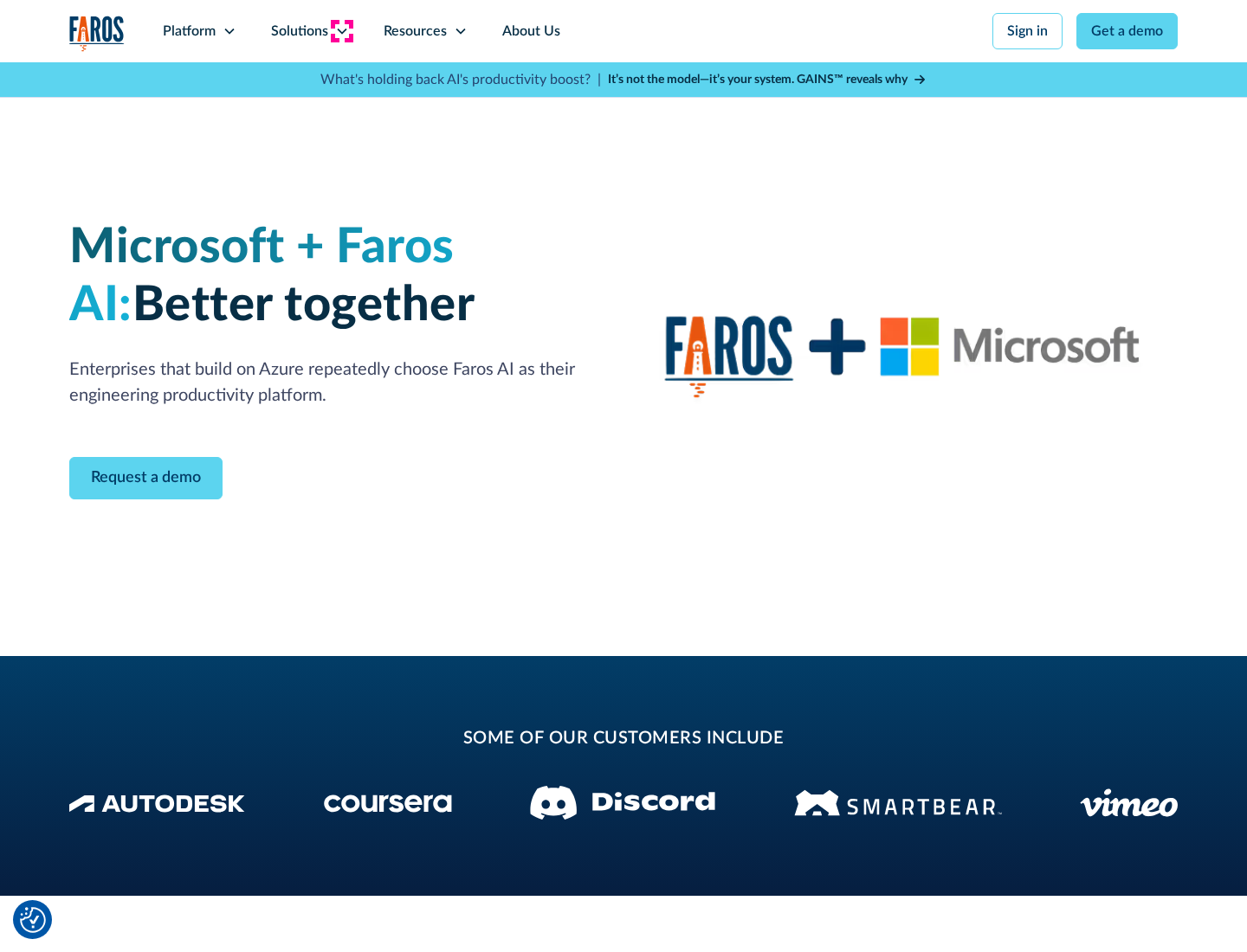
click at [341, 31] on icon at bounding box center [342, 31] width 14 height 14
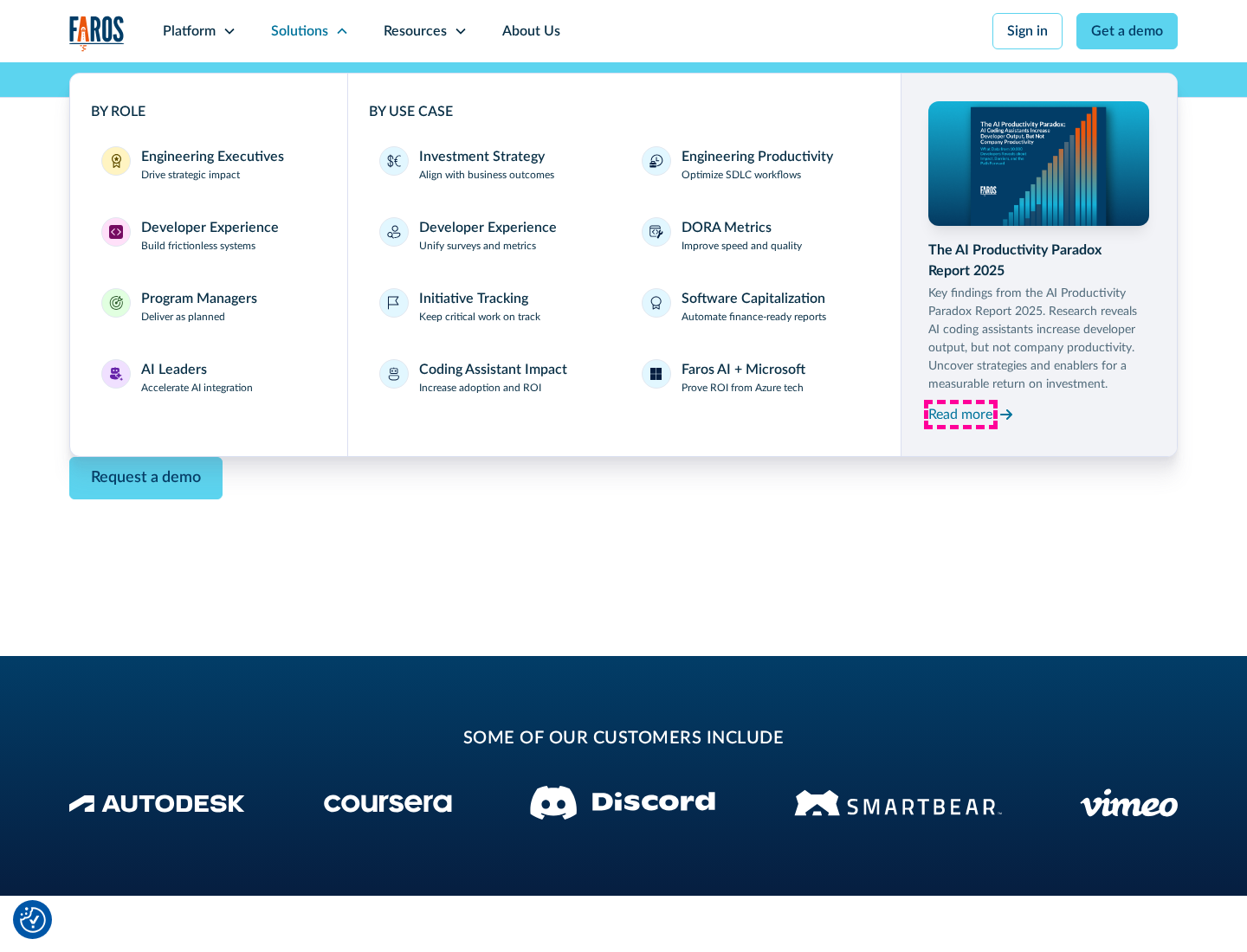
click at [960, 414] on div "Read more" at bounding box center [960, 415] width 64 height 21
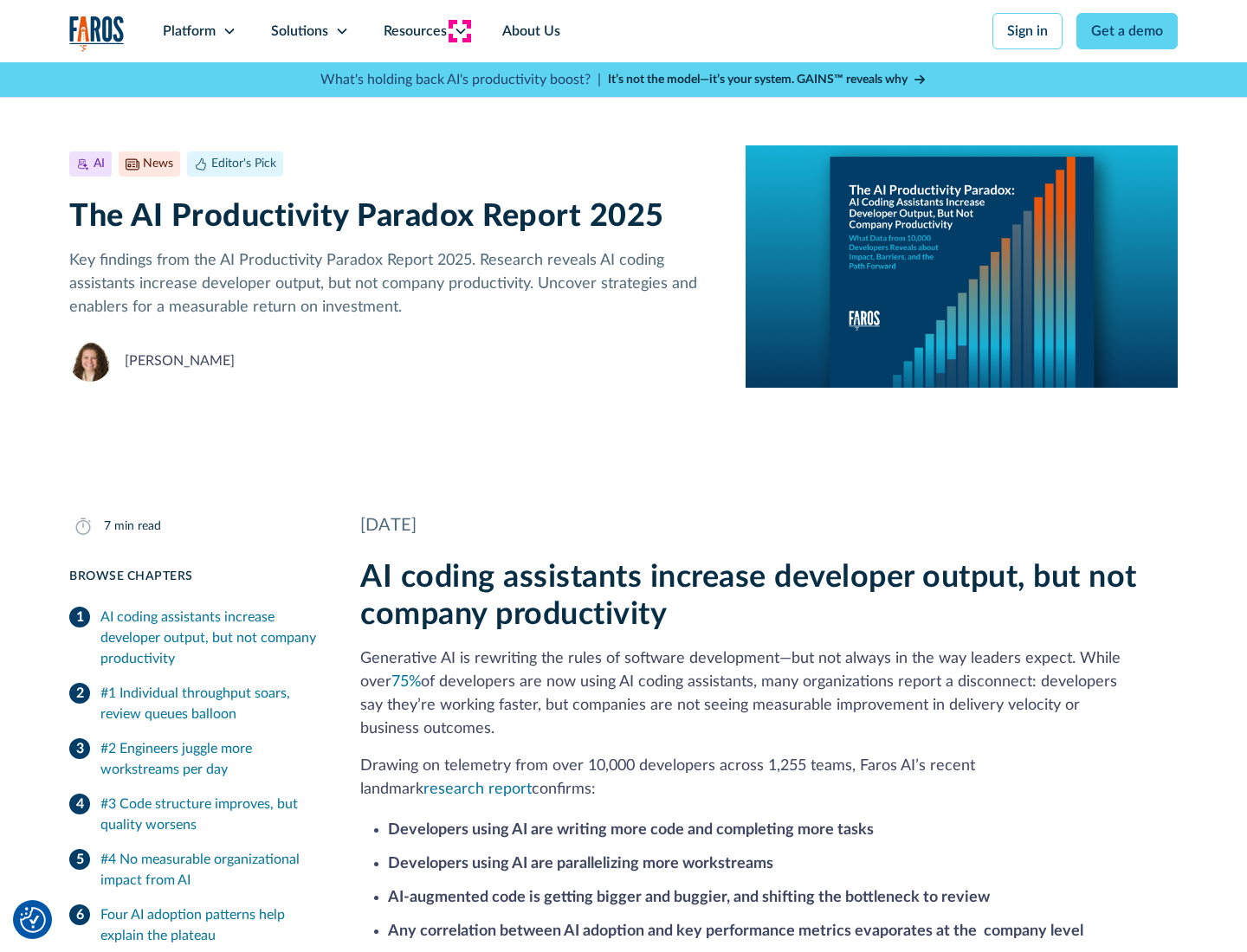
click at [459, 31] on icon at bounding box center [461, 31] width 14 height 14
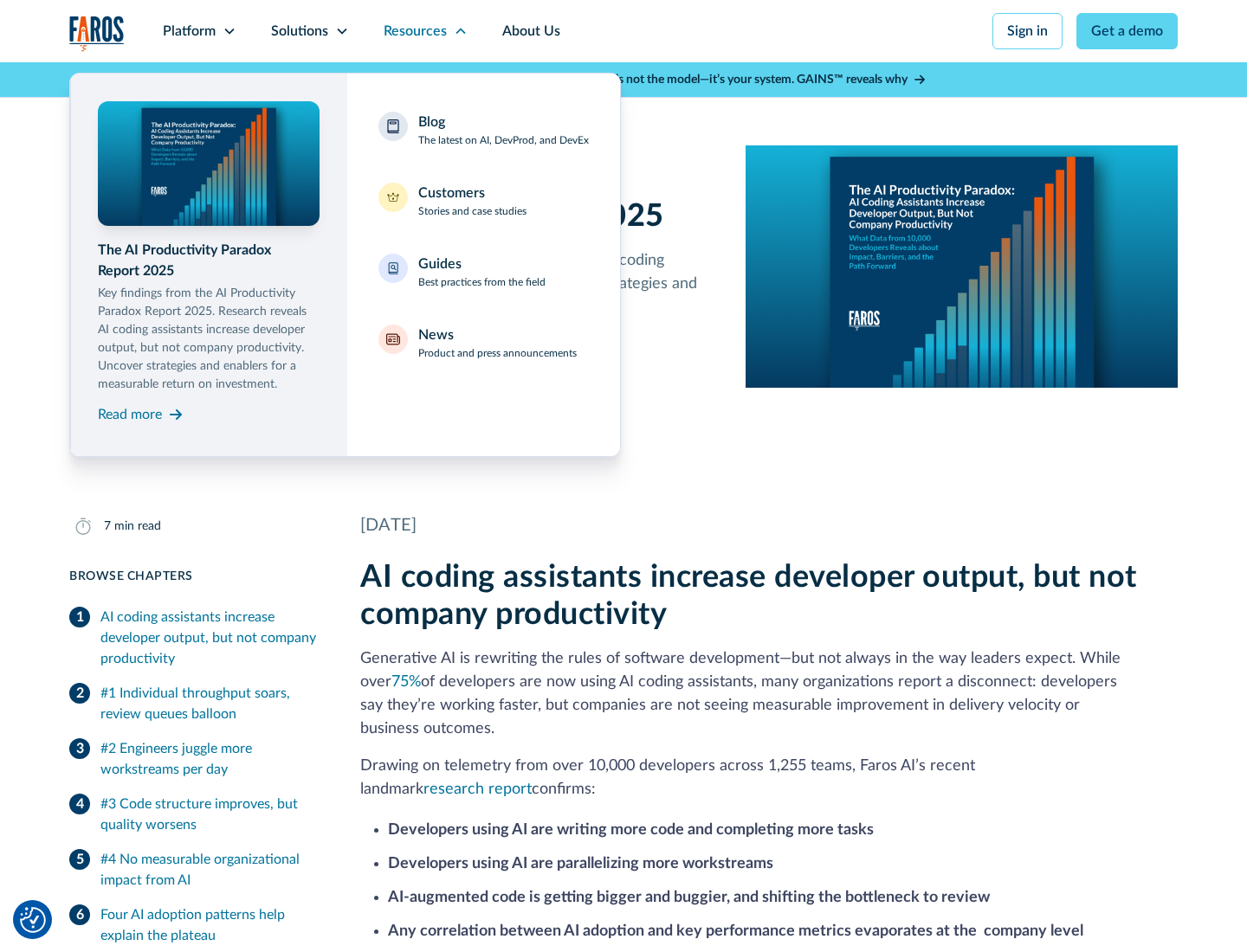
click at [503, 130] on div "Blog The latest on AI, DevProd, and DevEx" at bounding box center [503, 130] width 170 height 37
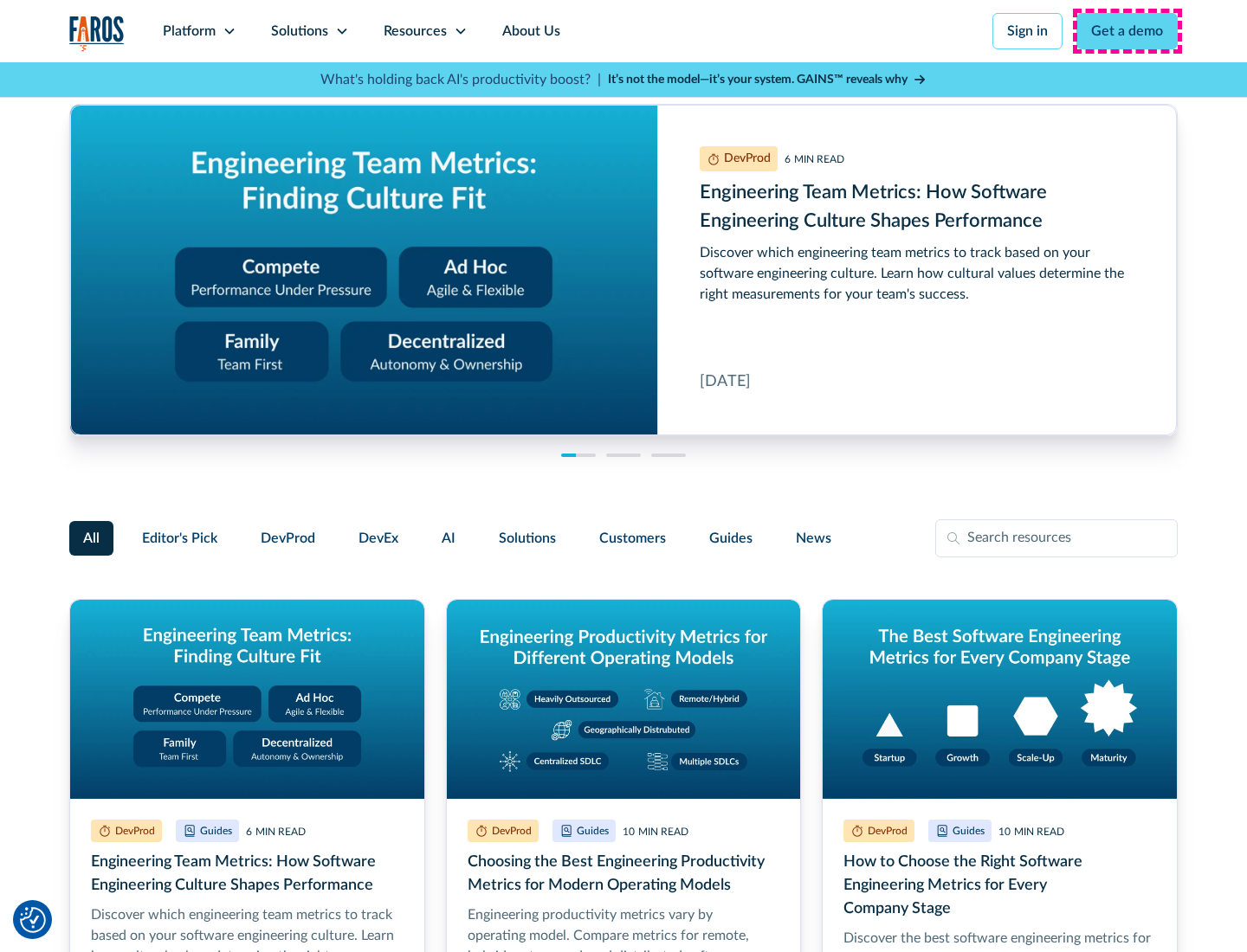
click at [1127, 31] on link "Get a demo" at bounding box center [1126, 31] width 101 height 37
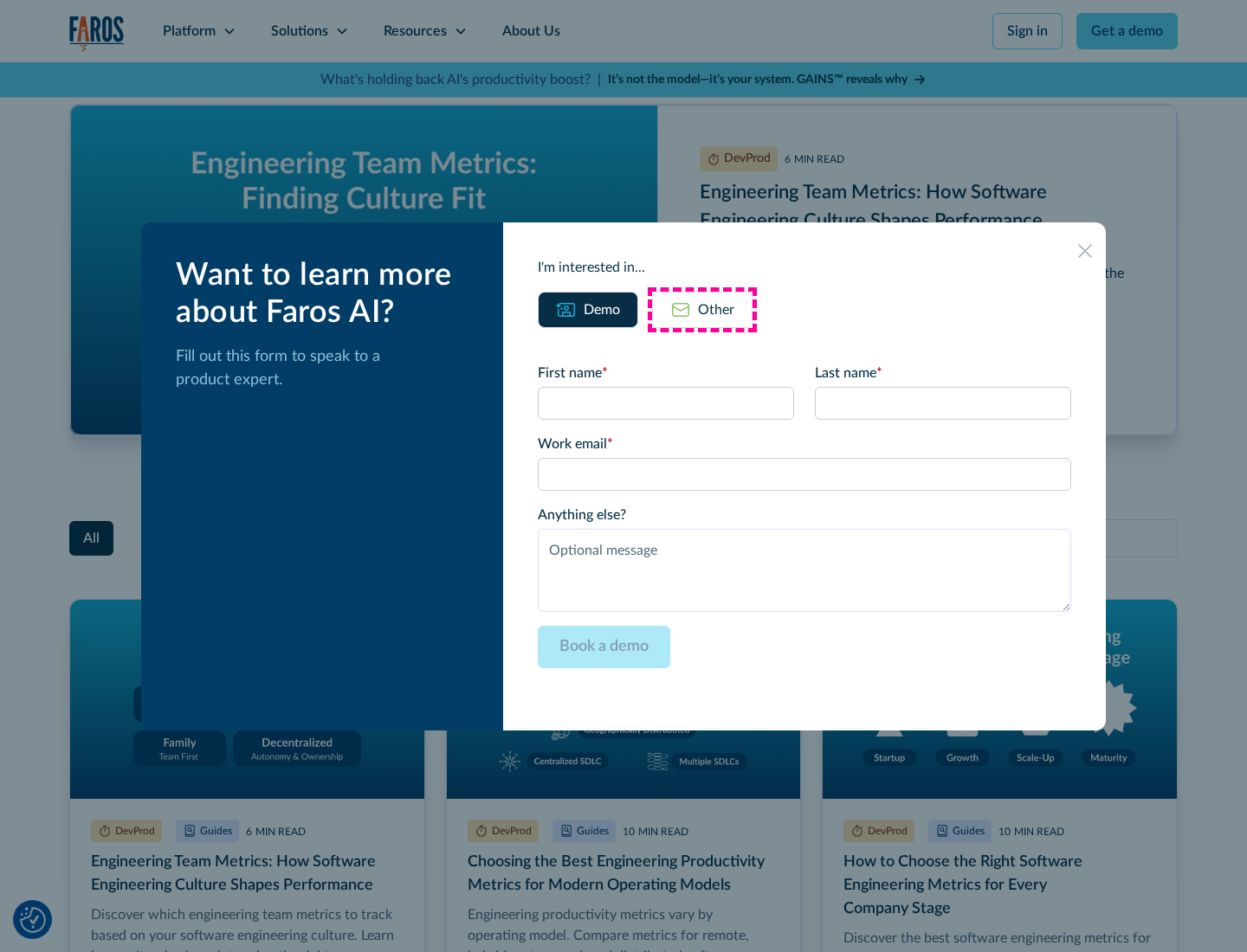
click at [702, 309] on div "Other" at bounding box center [716, 310] width 37 height 21
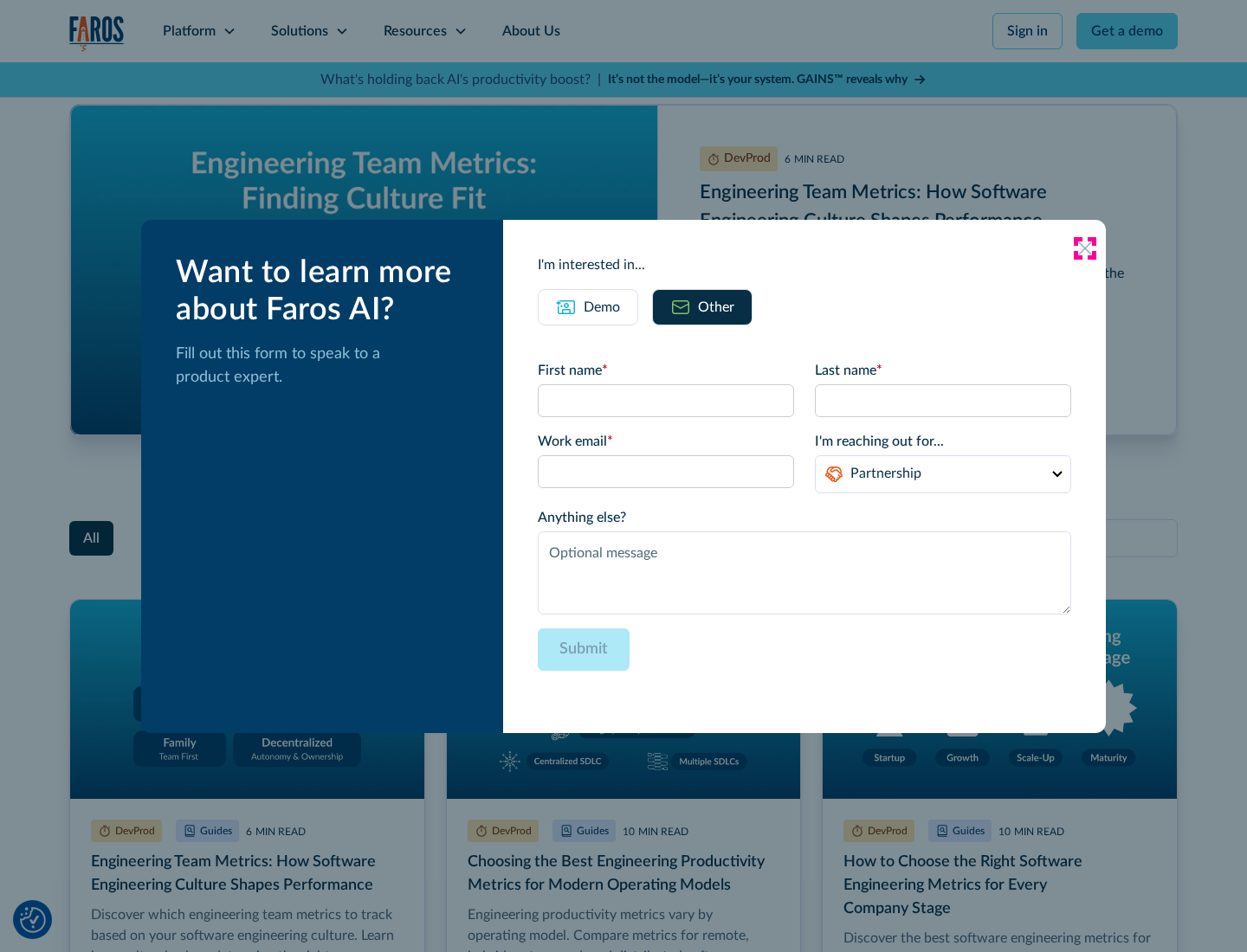
click at [1084, 248] on icon at bounding box center [1084, 249] width 14 height 14
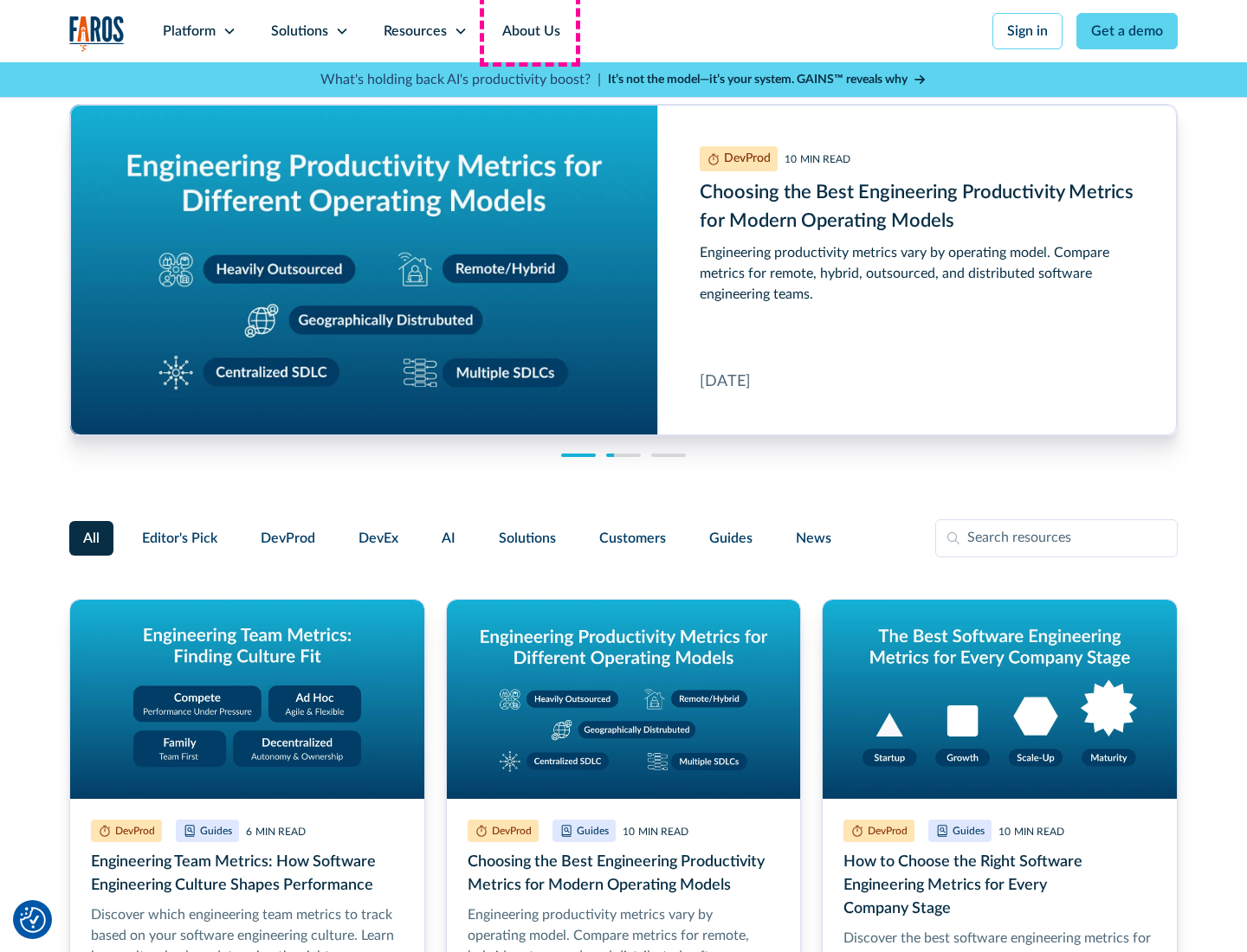
click at [529, 31] on link "About Us" at bounding box center [530, 31] width 93 height 63
